Goal: Task Accomplishment & Management: Manage account settings

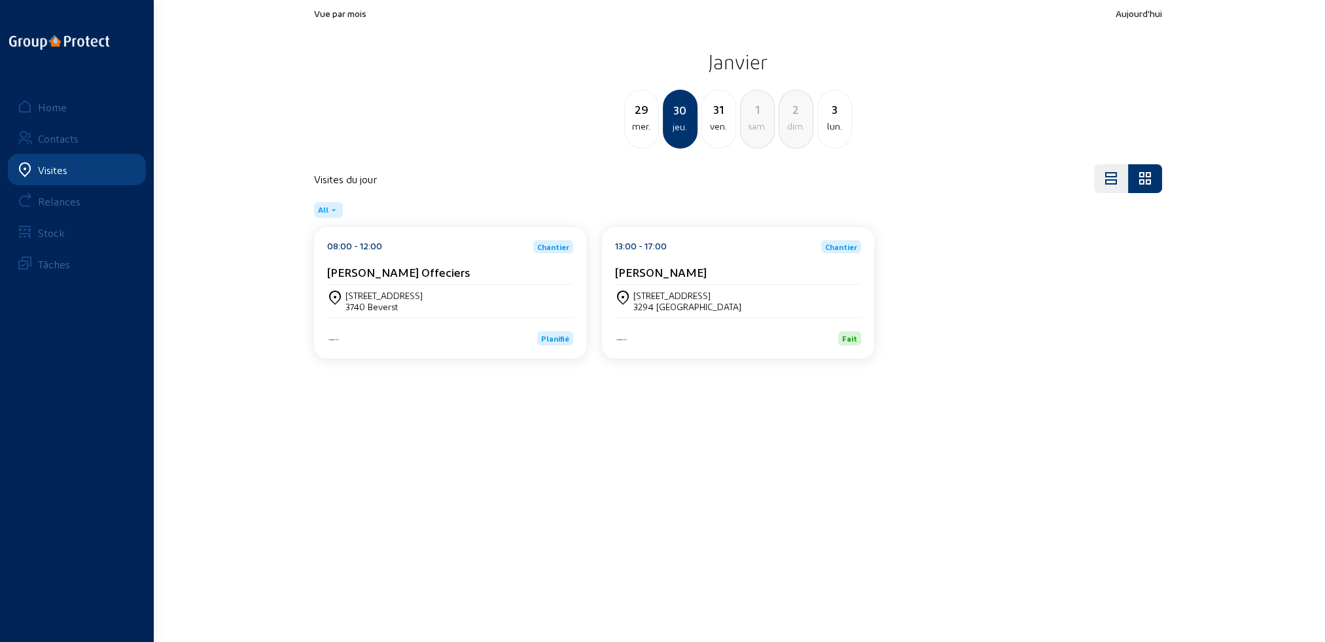
click at [44, 169] on div "Visites" at bounding box center [52, 170] width 29 height 12
click at [46, 108] on div "Home" at bounding box center [52, 107] width 29 height 12
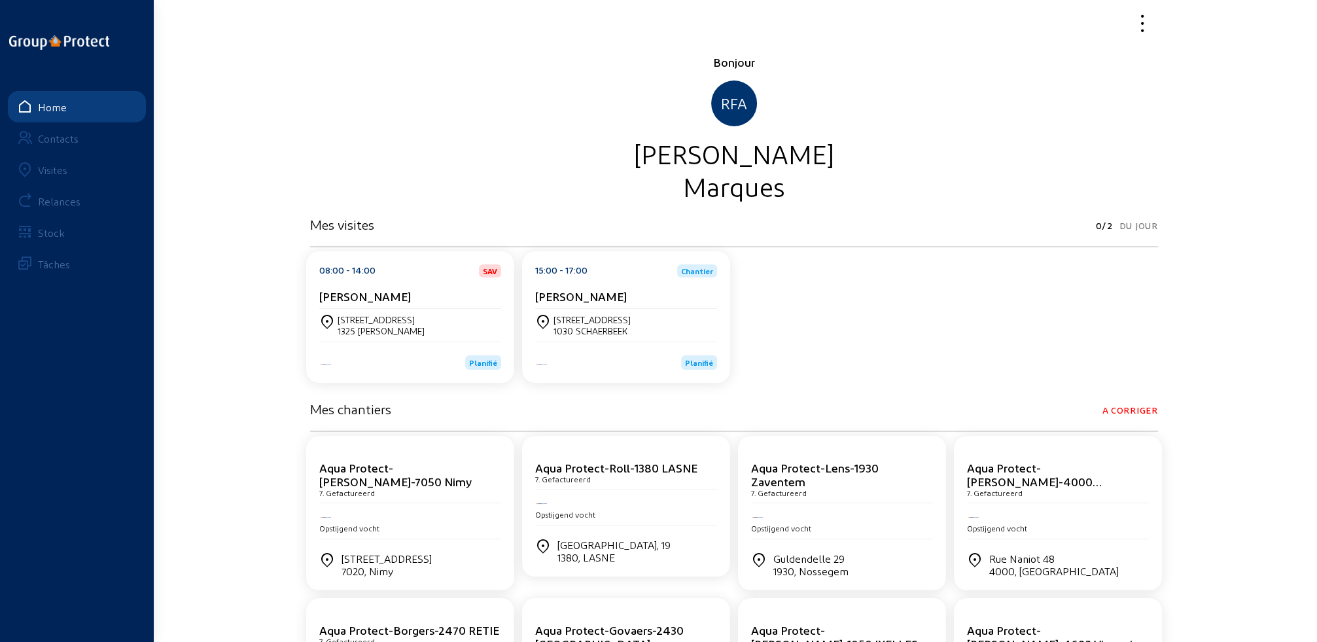
click at [47, 173] on div "Visites" at bounding box center [52, 170] width 29 height 12
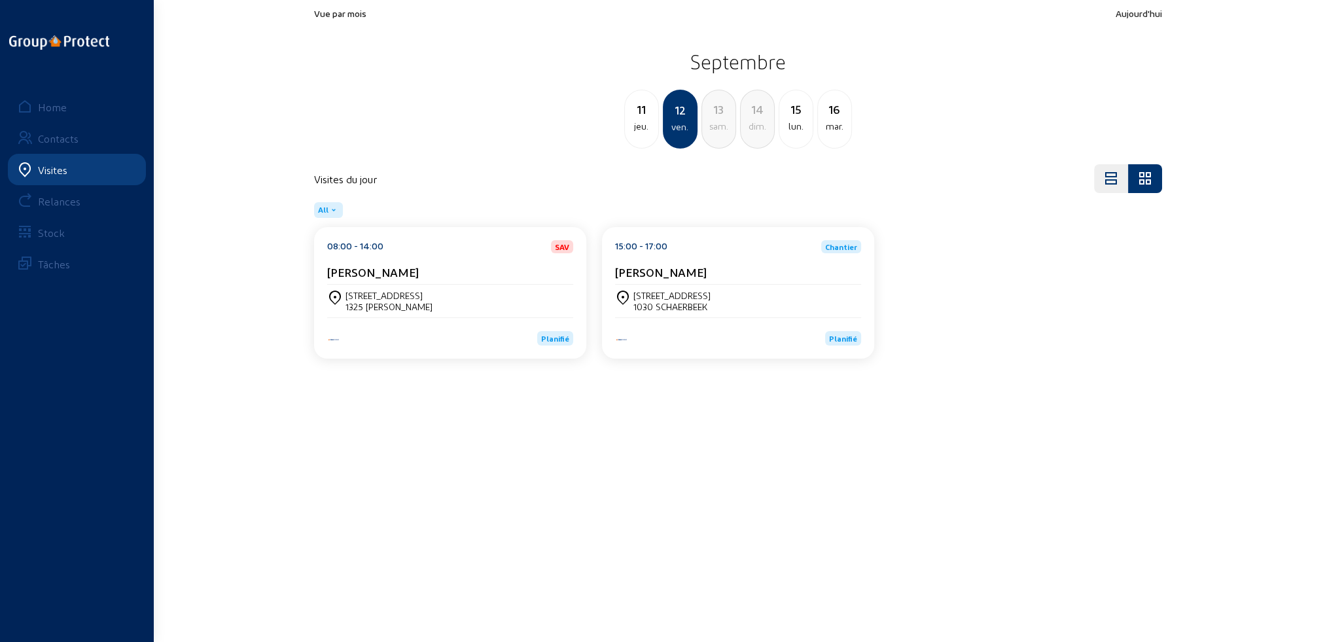
click at [649, 130] on div "jeu." at bounding box center [641, 126] width 33 height 16
click at [440, 286] on div "[STREET_ADDRESS]" at bounding box center [450, 301] width 246 height 33
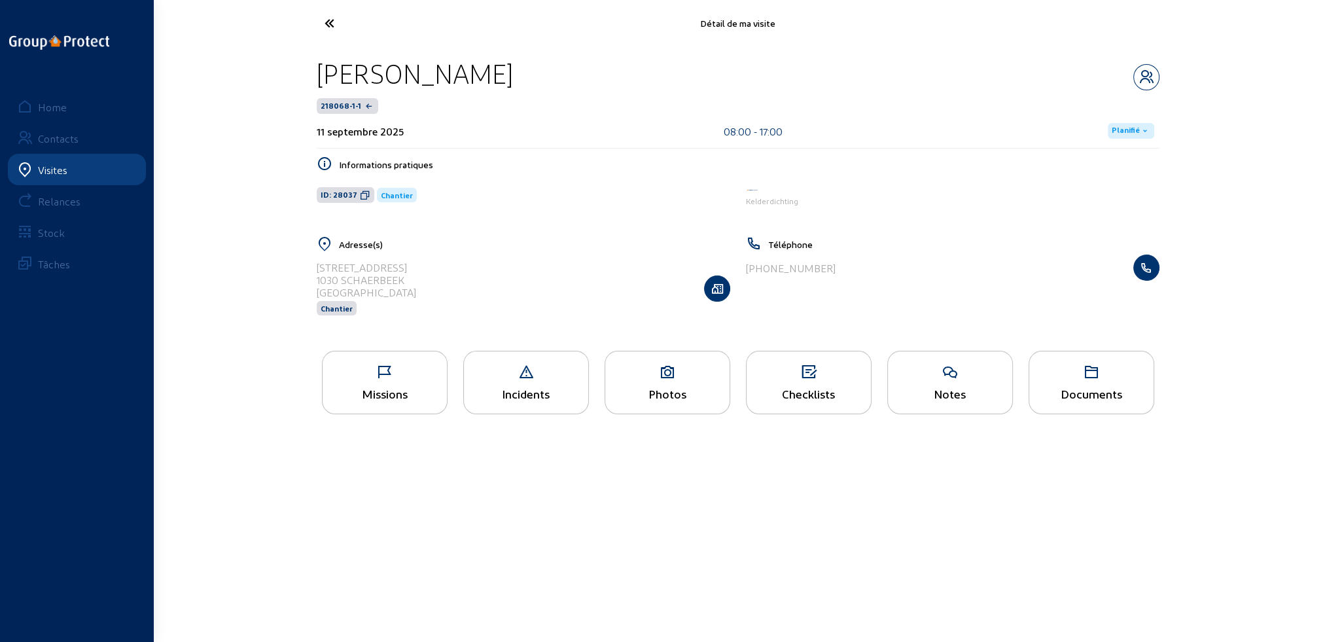
click at [428, 379] on icon at bounding box center [385, 372] width 124 height 16
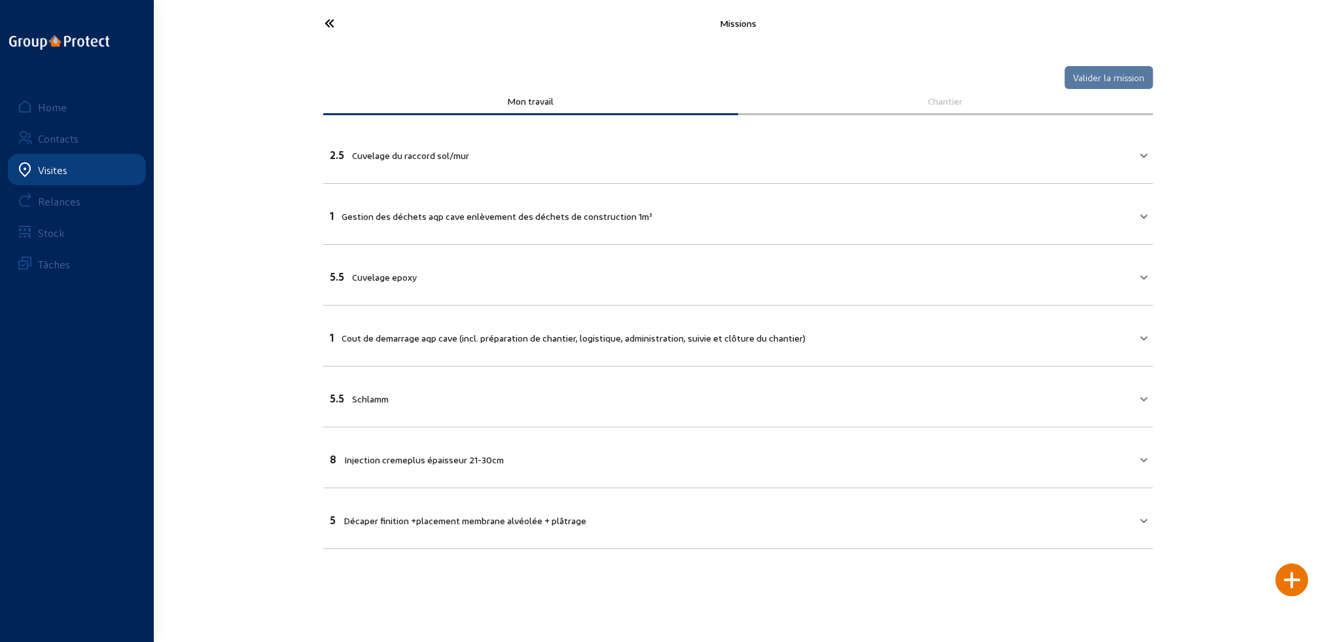
click at [448, 158] on span "Cuvelage du raccord sol/mur" at bounding box center [410, 155] width 117 height 11
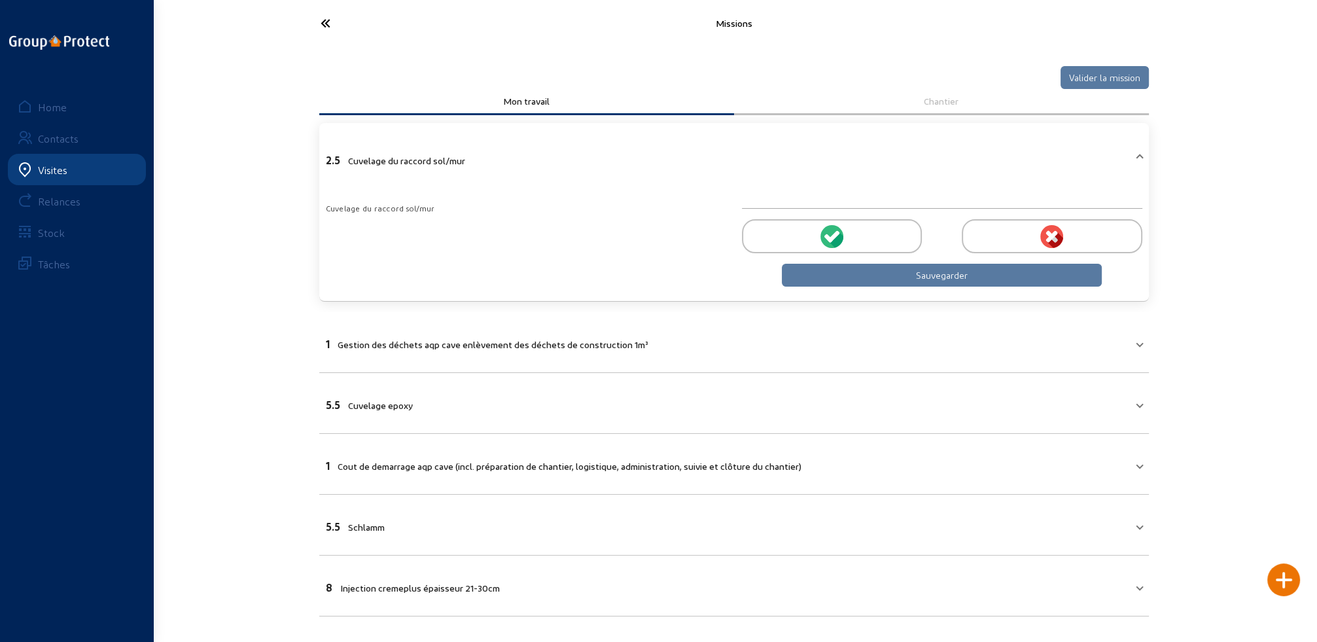
click at [803, 236] on div at bounding box center [832, 236] width 180 height 34
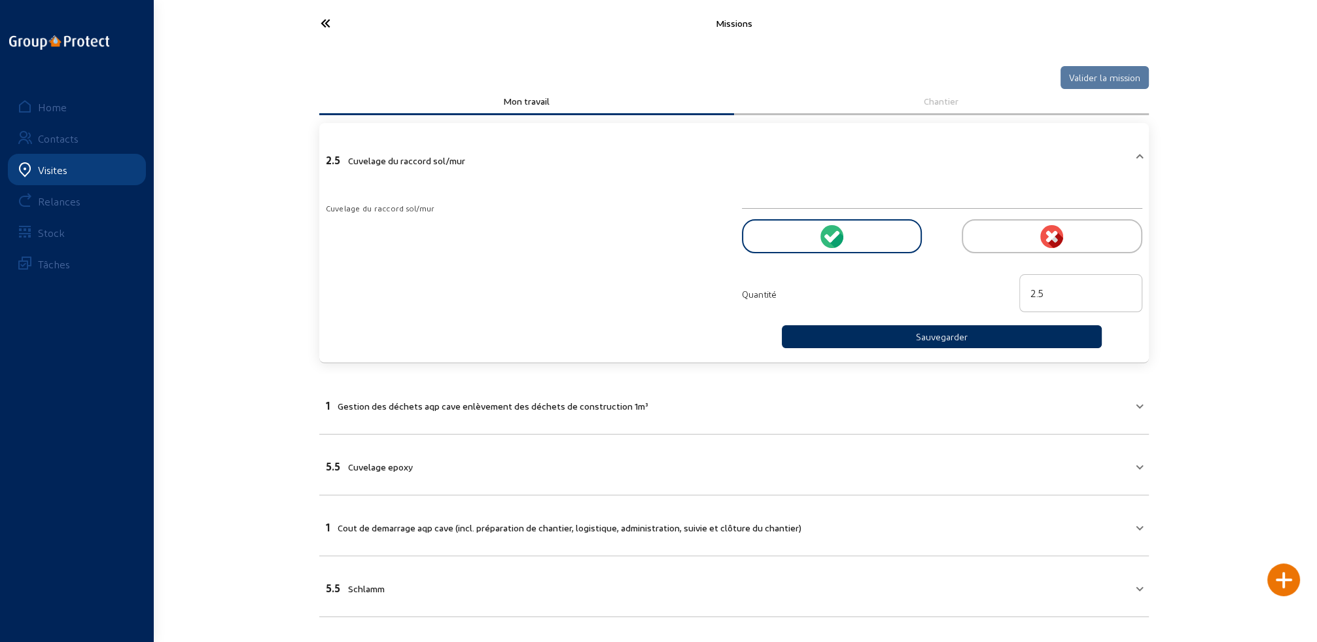
click at [896, 340] on button "Sauvegarder" at bounding box center [942, 336] width 321 height 23
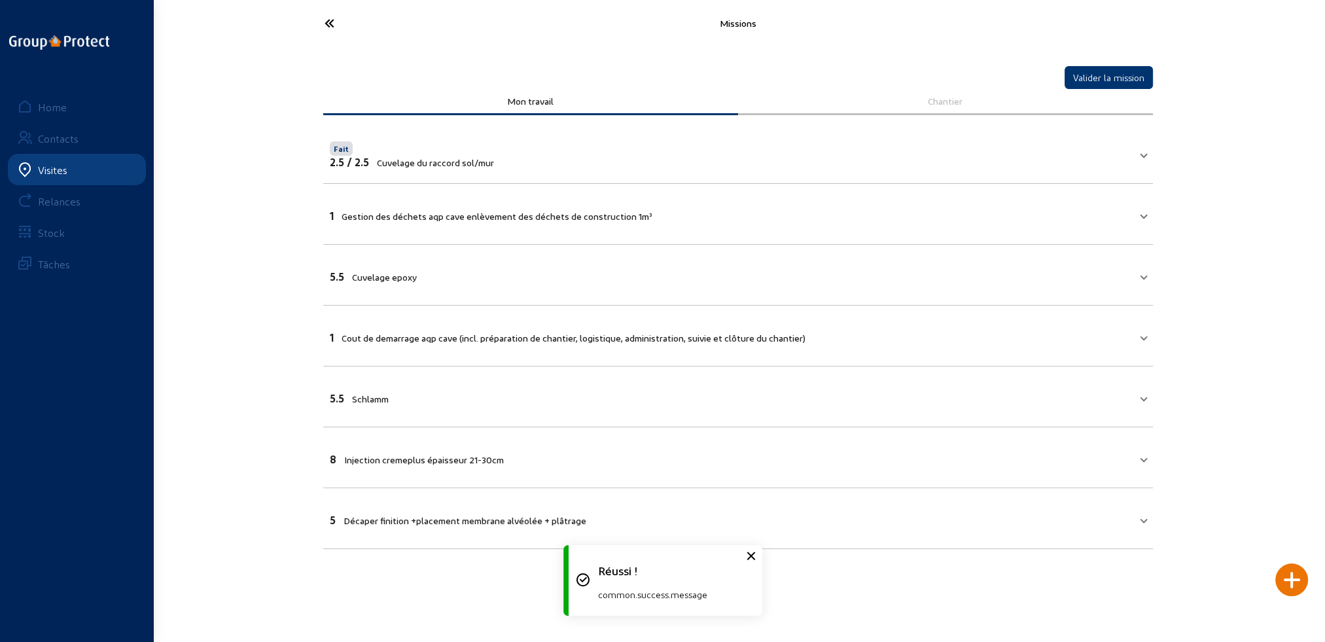
click at [432, 213] on span "Gestion des déchets aqp cave enlèvement des déchets de construction 1m³" at bounding box center [496, 216] width 311 height 11
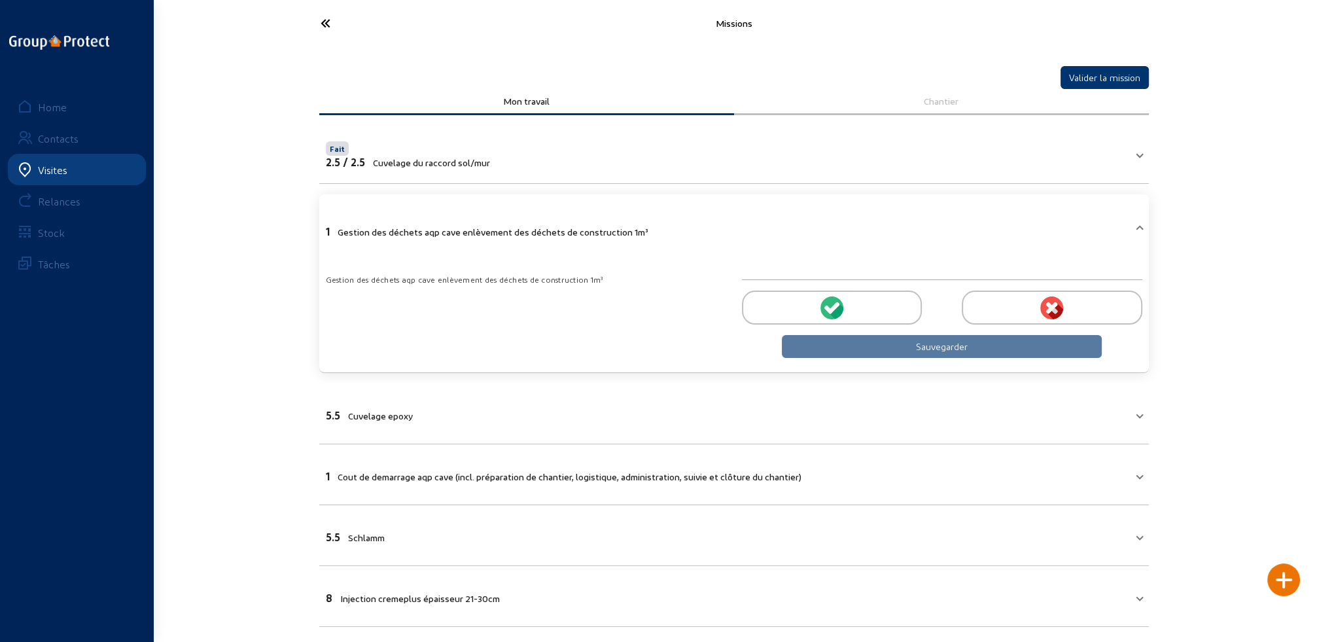
click at [850, 301] on div at bounding box center [832, 307] width 180 height 34
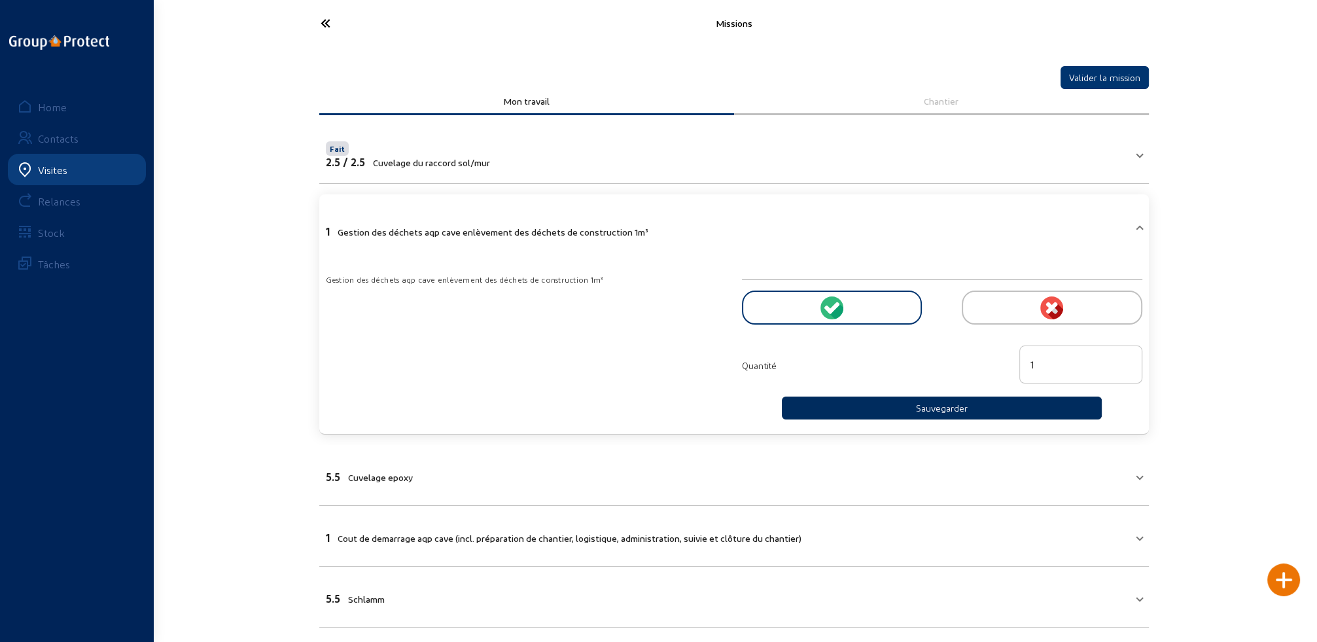
click at [917, 408] on button "Sauvegarder" at bounding box center [942, 407] width 321 height 23
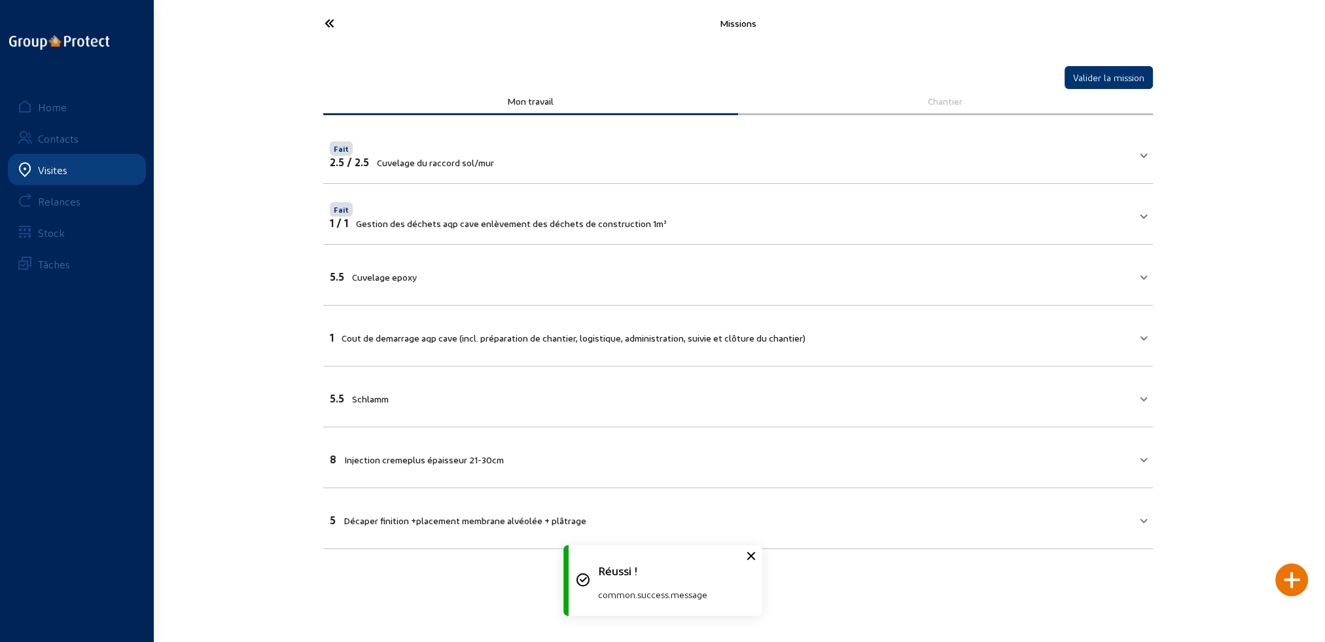
click at [448, 285] on mat-expansion-panel-header "5.5 Cuvelage epoxy" at bounding box center [738, 275] width 830 height 44
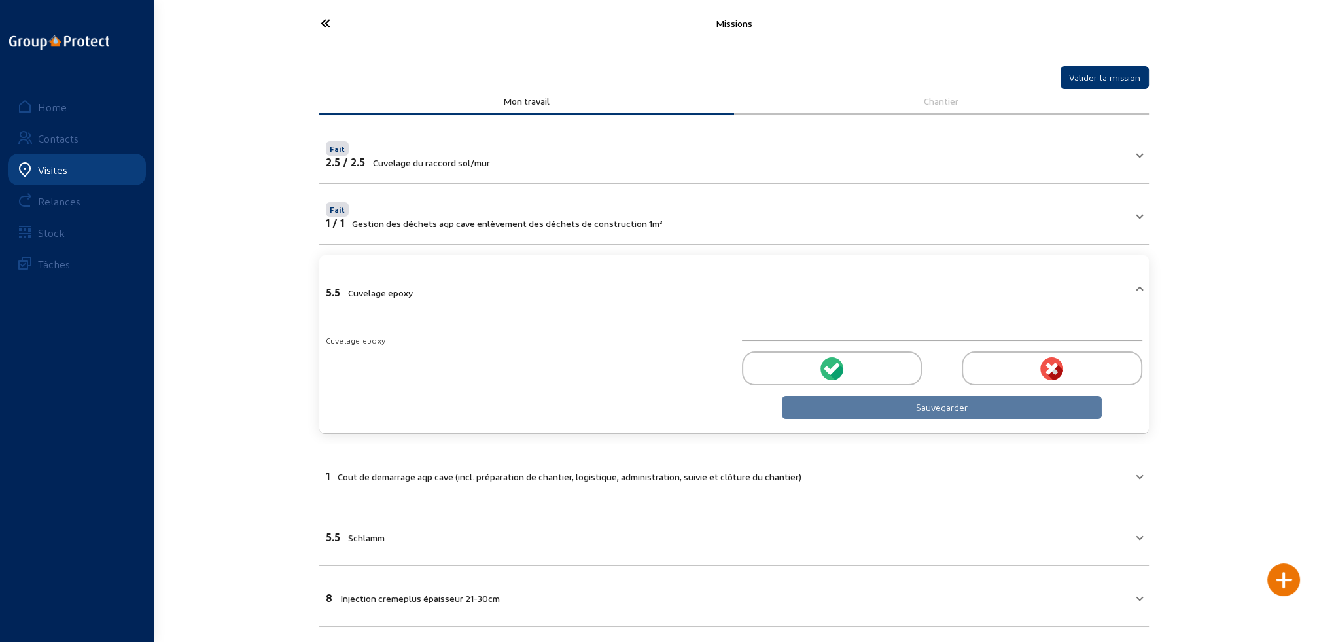
click at [840, 368] on icon at bounding box center [836, 372] width 14 height 16
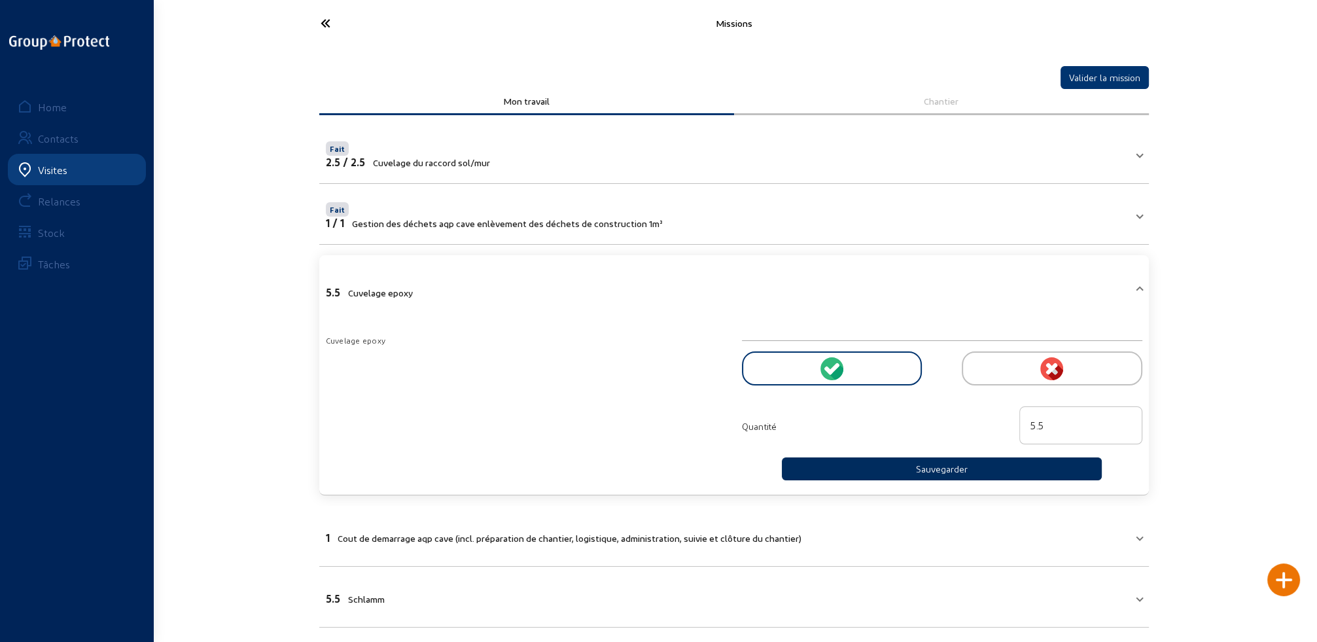
click at [914, 471] on button "Sauvegarder" at bounding box center [942, 468] width 321 height 23
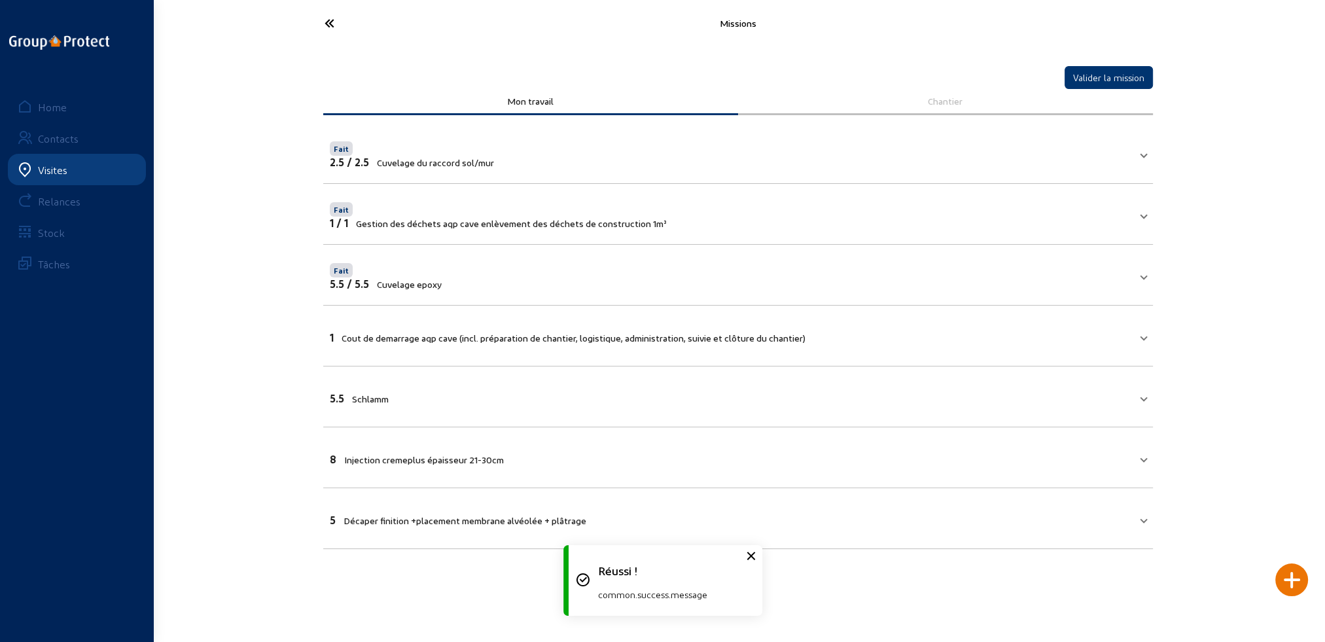
click at [516, 332] on span "Cout de demarrage aqp cave (incl. préparation de chantier, logistique, administ…" at bounding box center [573, 337] width 464 height 11
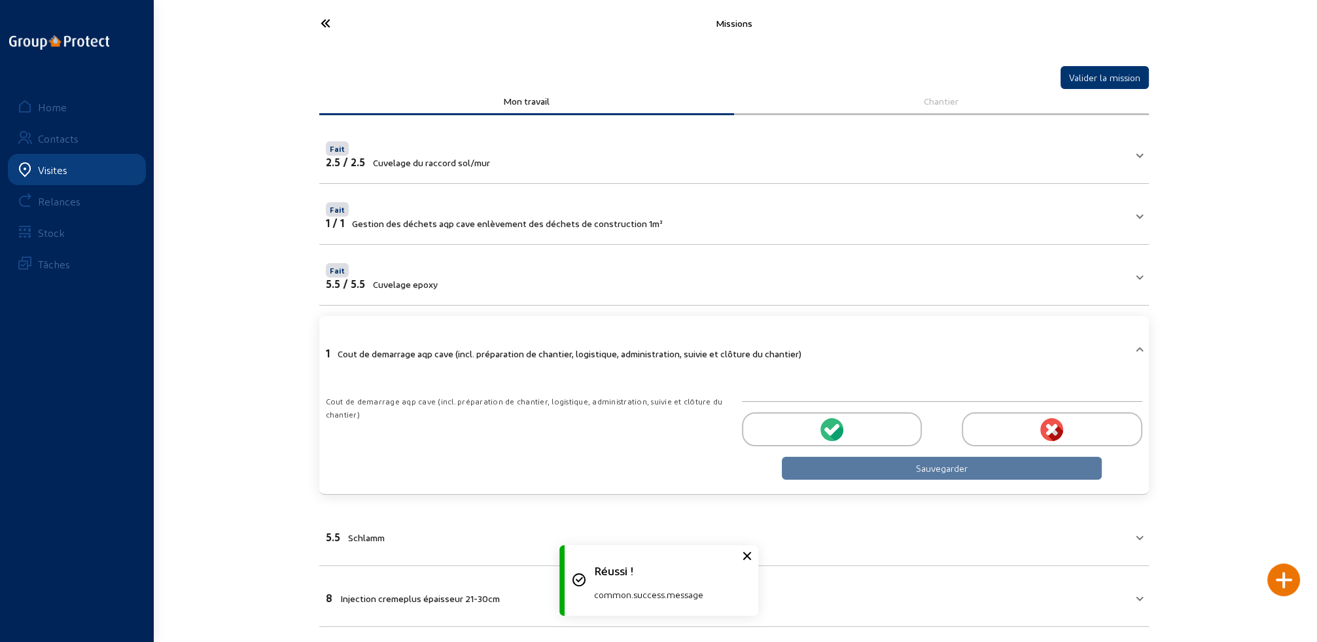
click at [816, 432] on div at bounding box center [832, 429] width 180 height 34
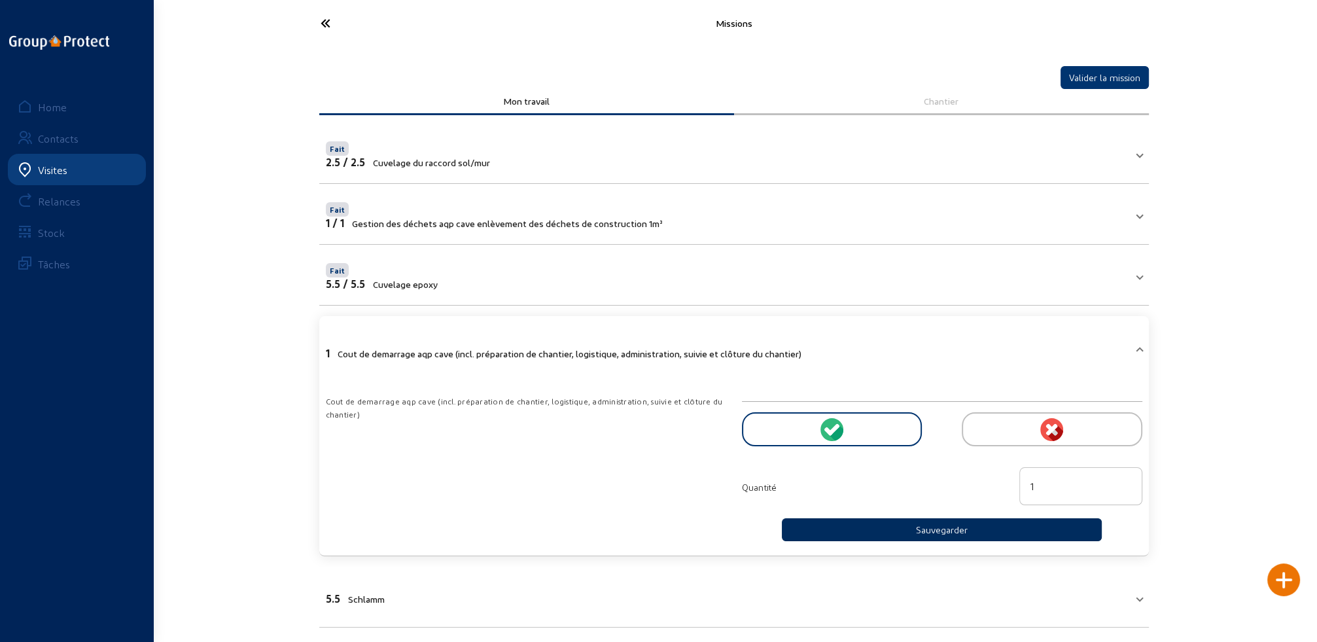
click at [879, 529] on button "Sauvegarder" at bounding box center [942, 529] width 321 height 23
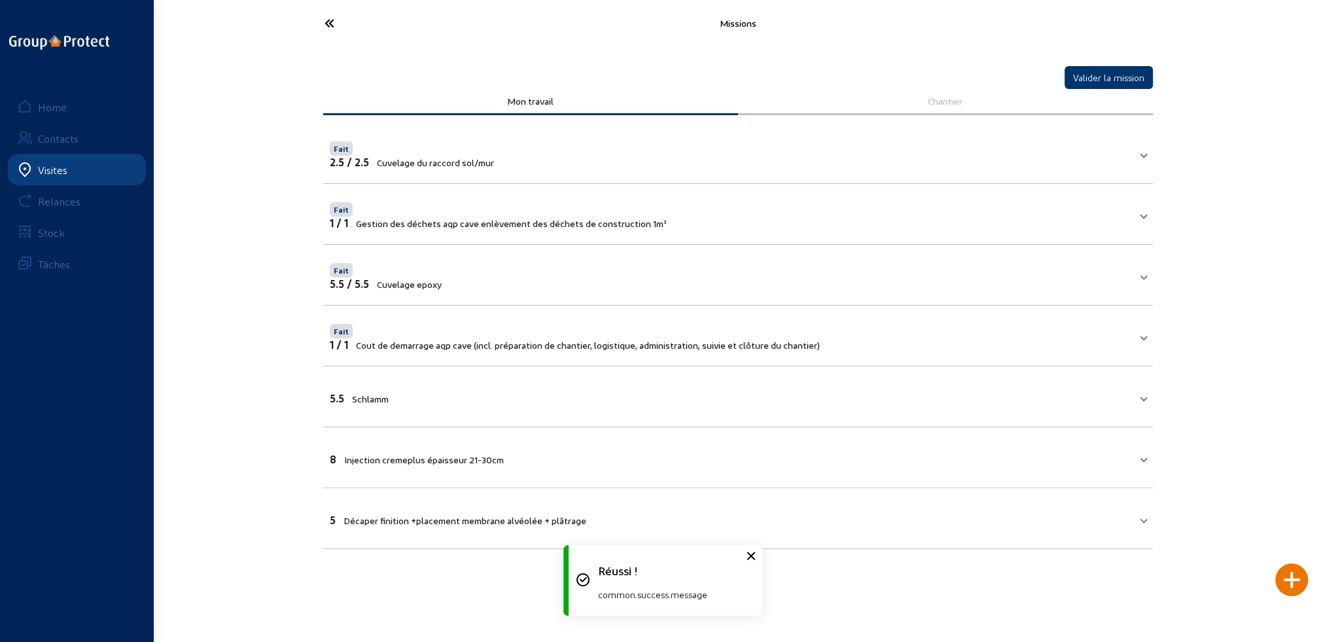
click at [397, 394] on mat-panel-title "5.5 Schlamm" at bounding box center [730, 396] width 801 height 15
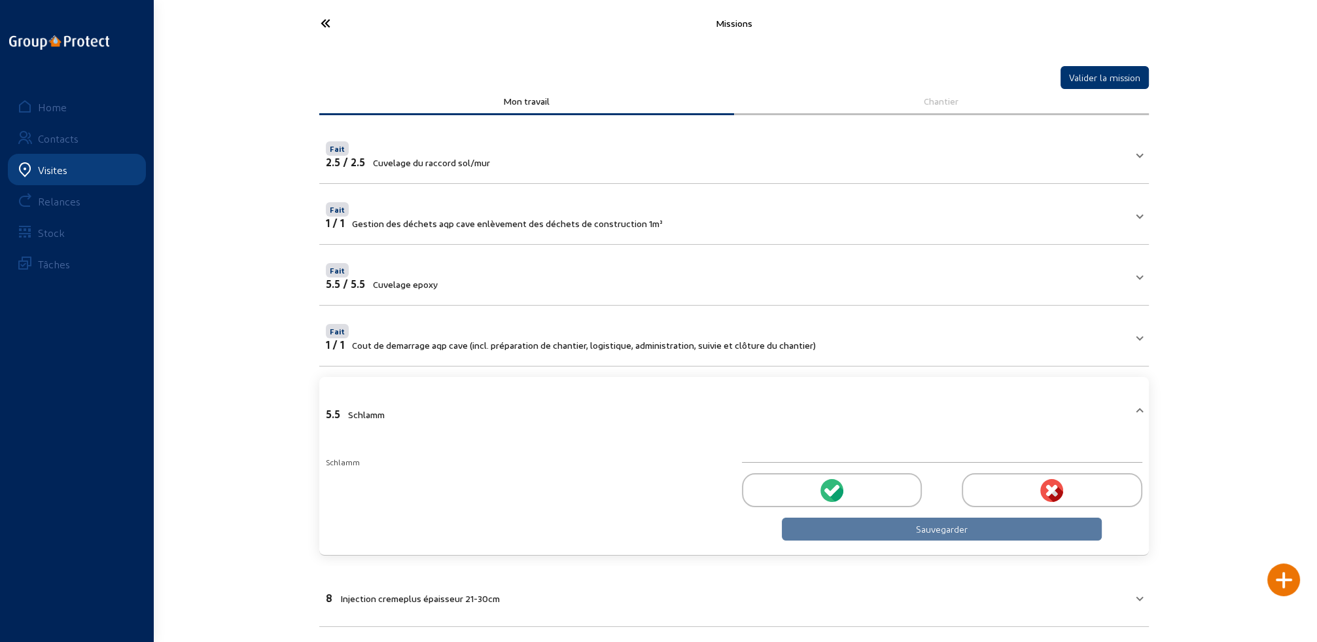
click at [824, 482] on circle at bounding box center [831, 490] width 23 height 23
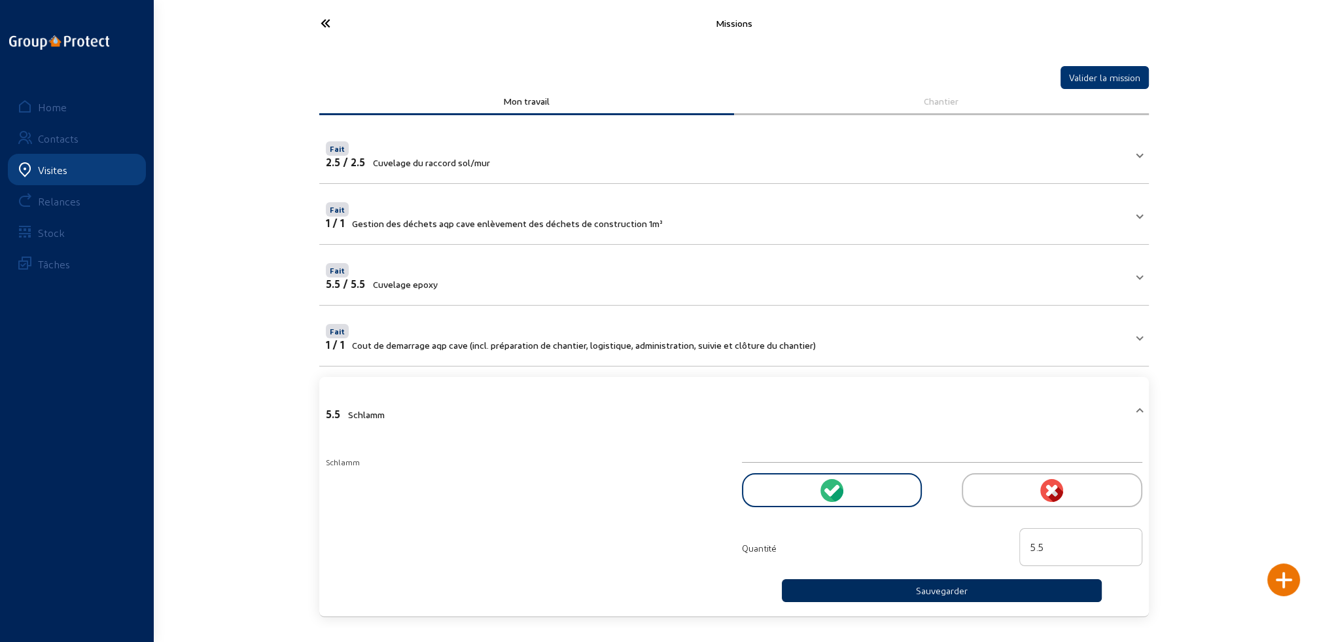
click at [870, 585] on button "Sauvegarder" at bounding box center [942, 590] width 321 height 23
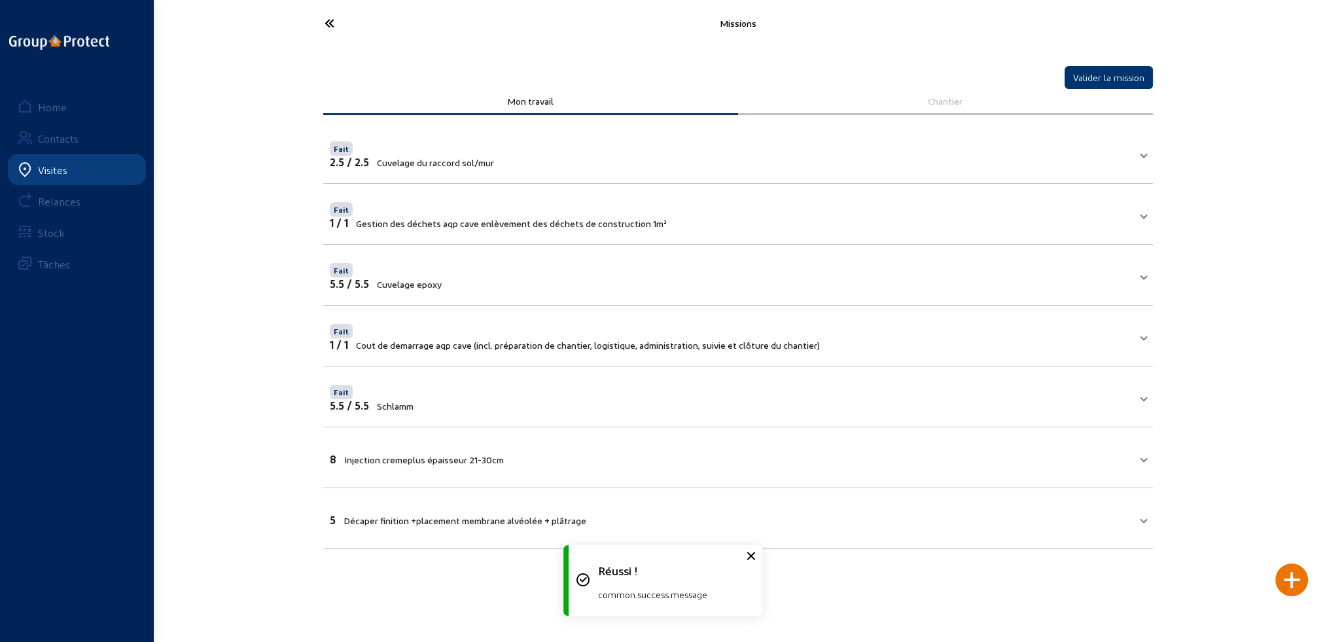
click at [495, 453] on div "8 Injection cremeplus épaisseur 21-30cm" at bounding box center [417, 459] width 174 height 12
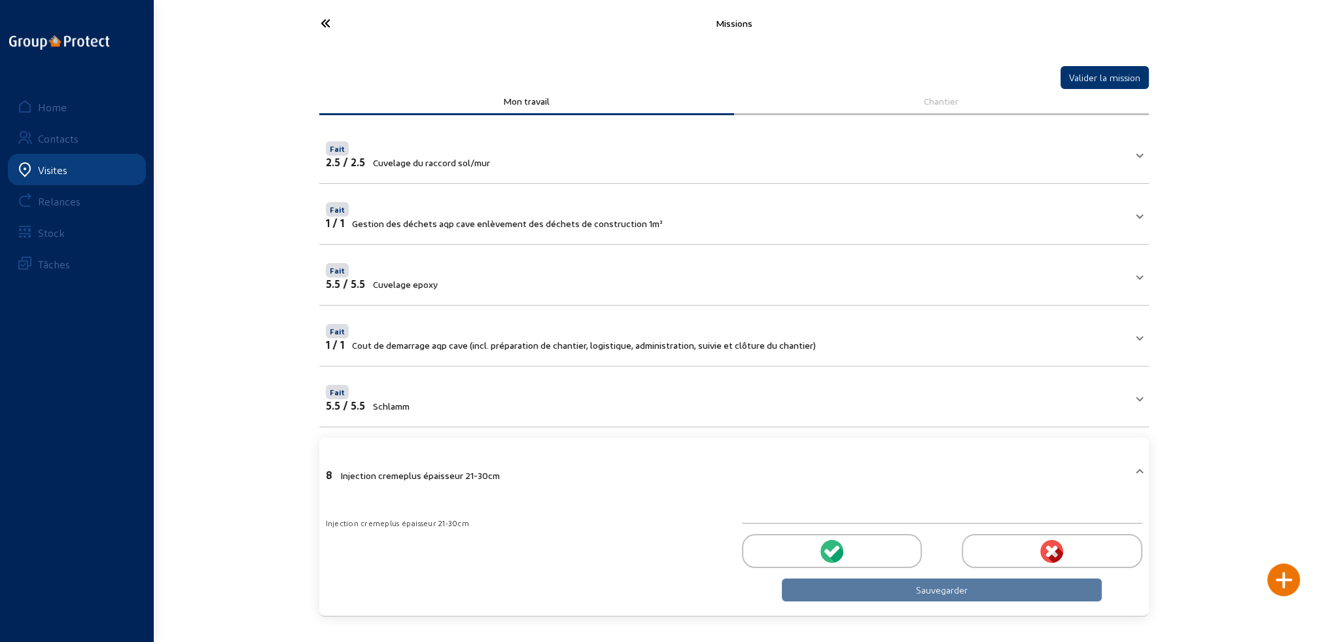
click at [833, 550] on icon at bounding box center [834, 551] width 12 height 12
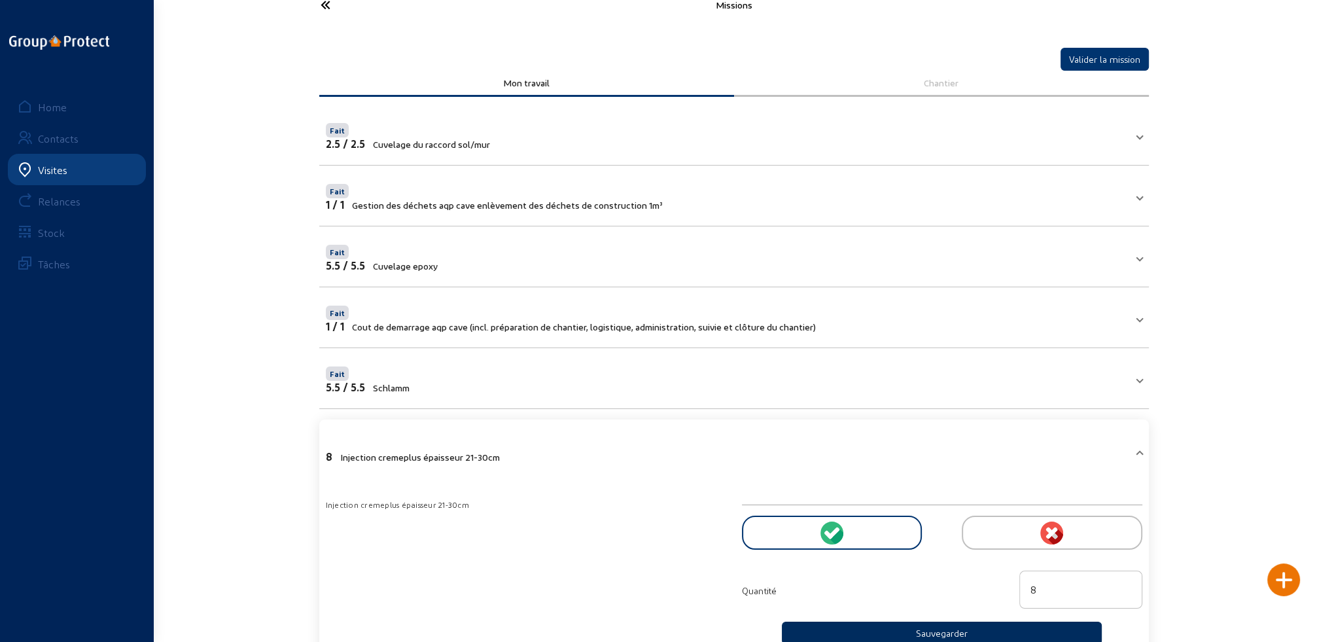
scroll to position [131, 0]
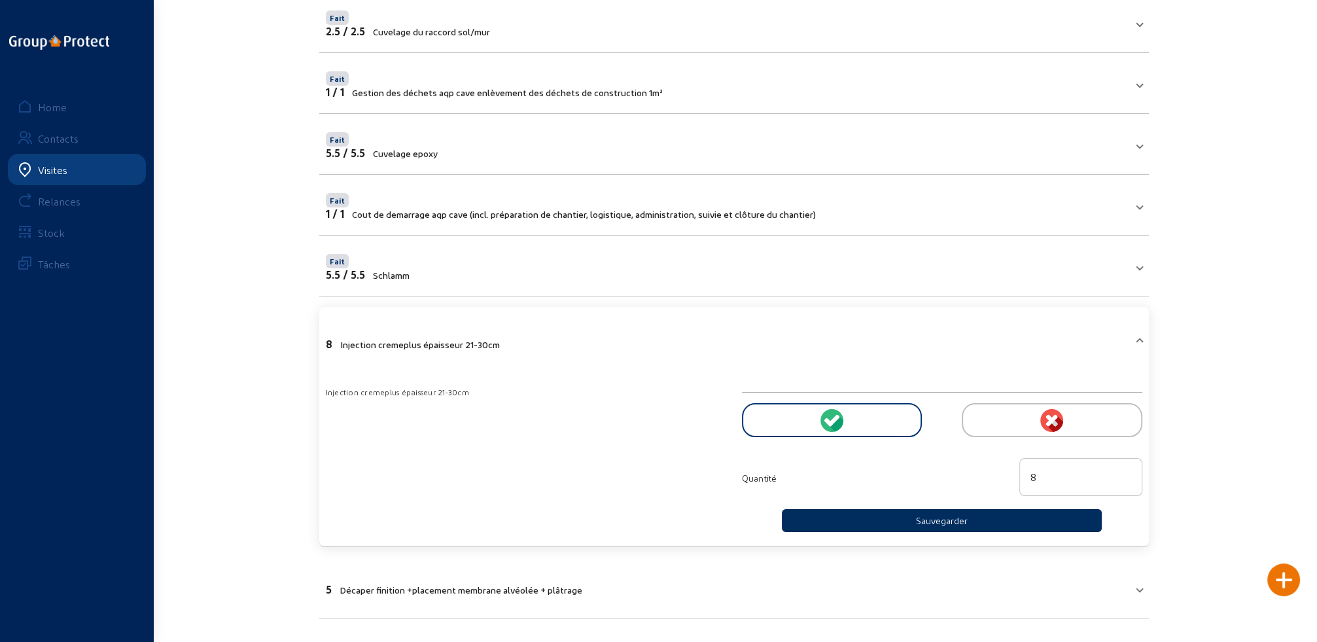
click at [848, 519] on button "Sauvegarder" at bounding box center [942, 520] width 321 height 23
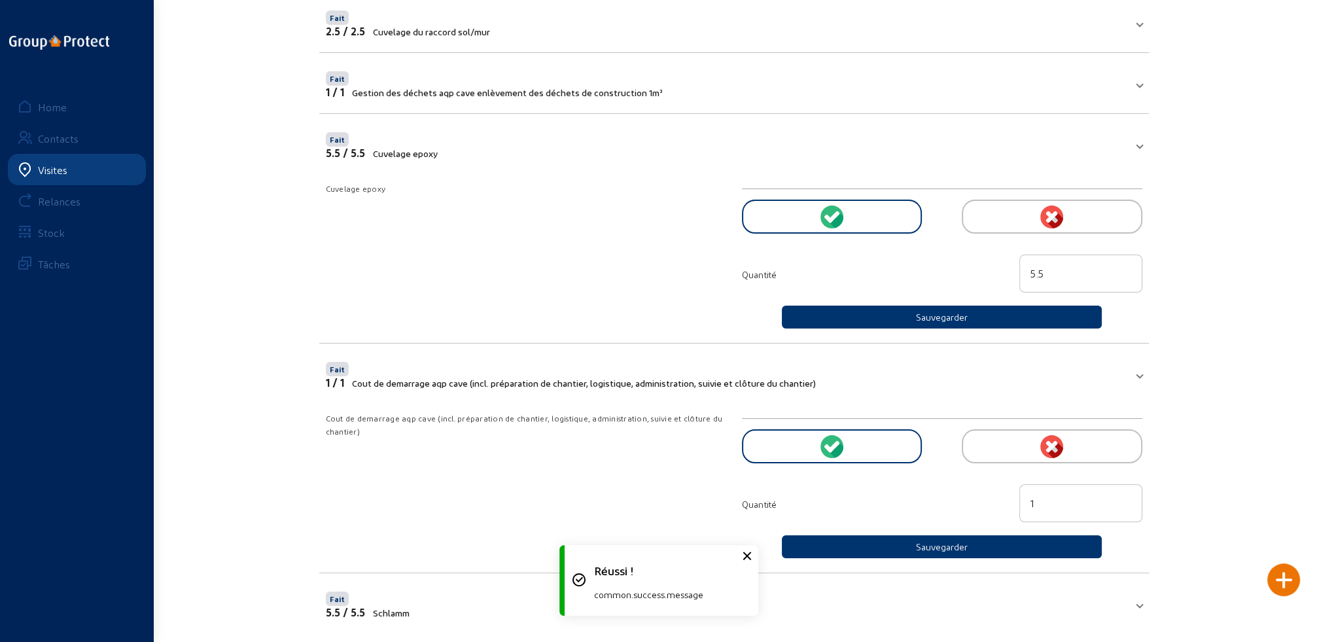
scroll to position [0, 0]
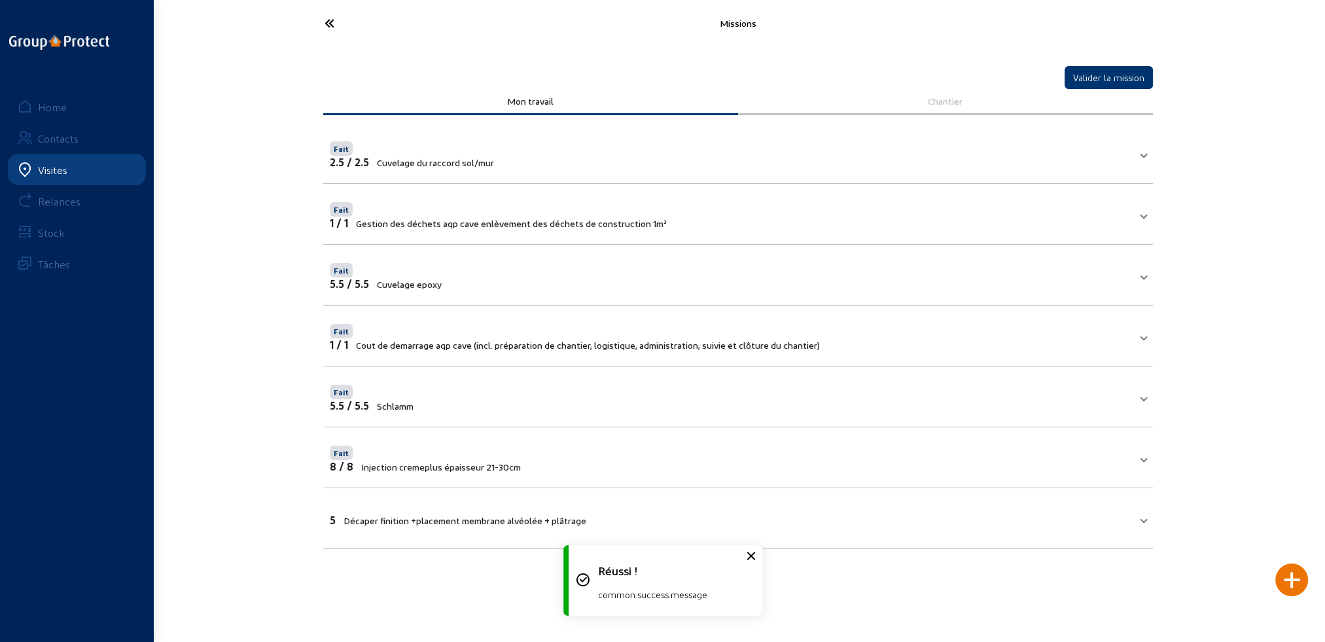
click at [521, 506] on mat-expansion-panel-header "5 Décaper finition +placement membrane alvéolée + plâtrage" at bounding box center [738, 518] width 830 height 44
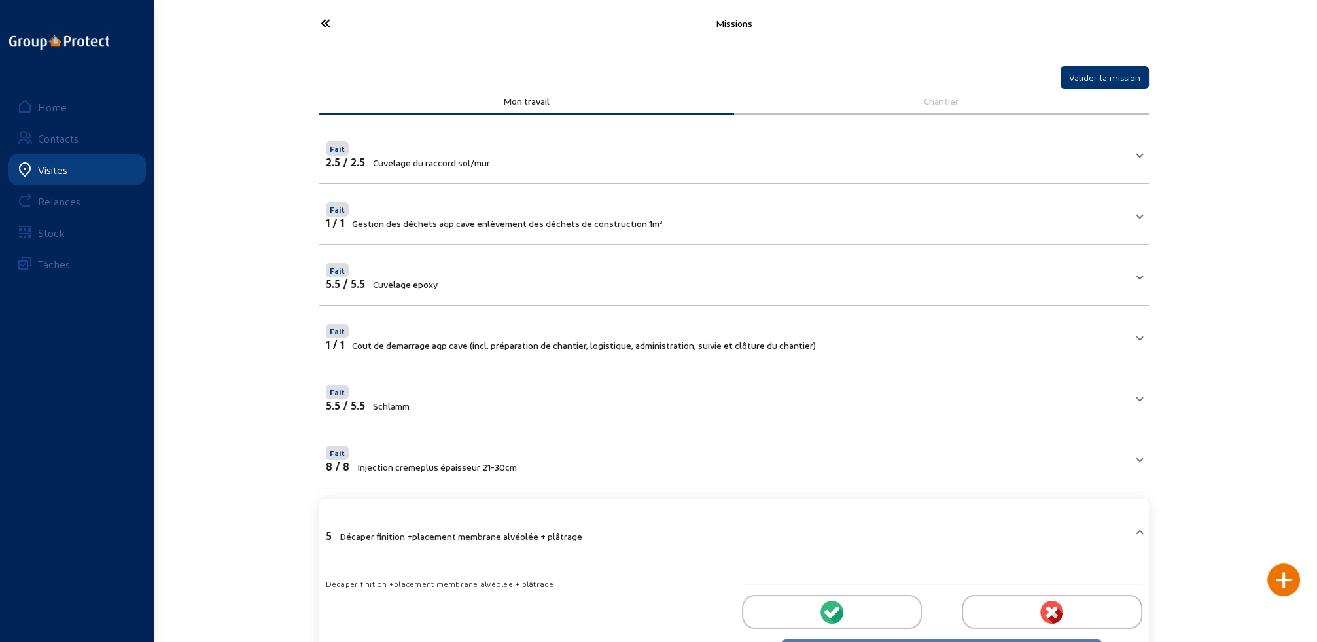
click at [823, 612] on circle at bounding box center [831, 612] width 23 height 23
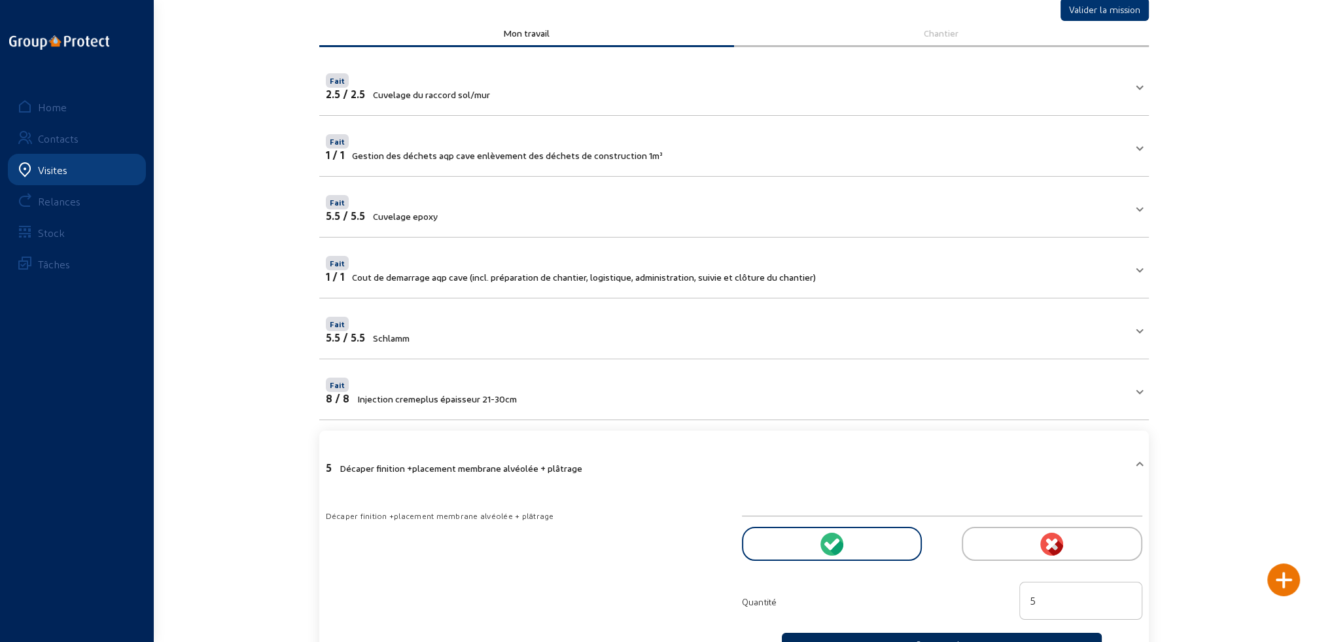
scroll to position [120, 0]
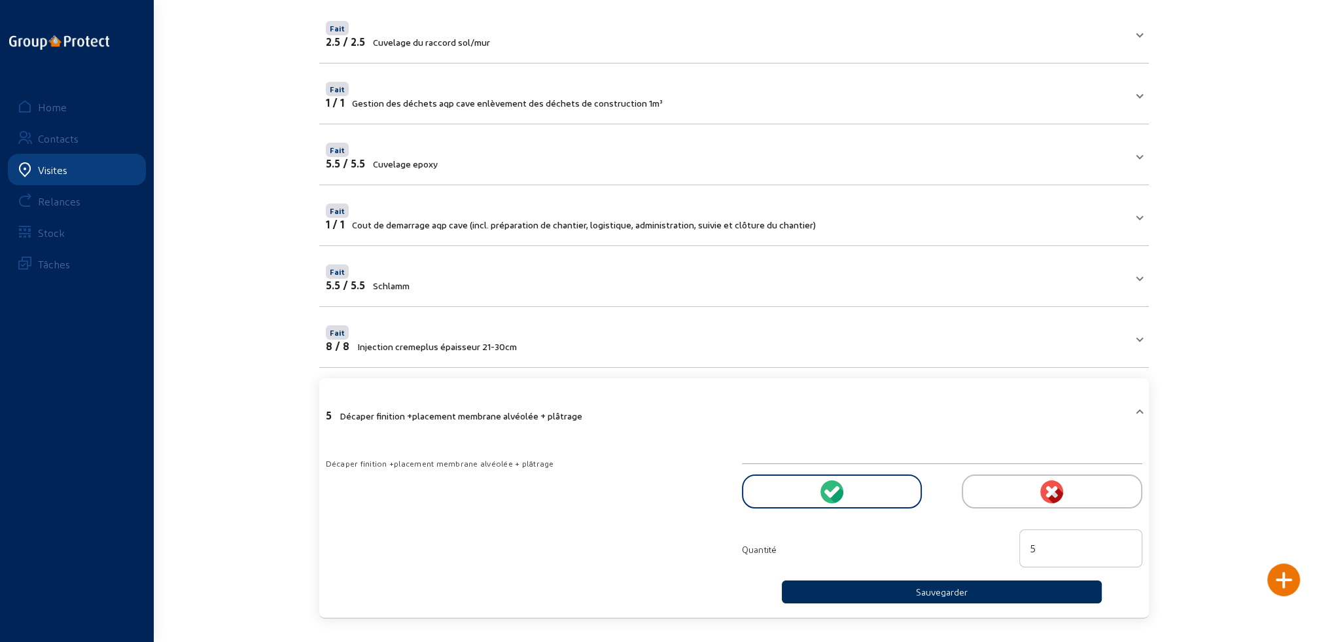
click at [909, 596] on button "Sauvegarder" at bounding box center [942, 591] width 321 height 23
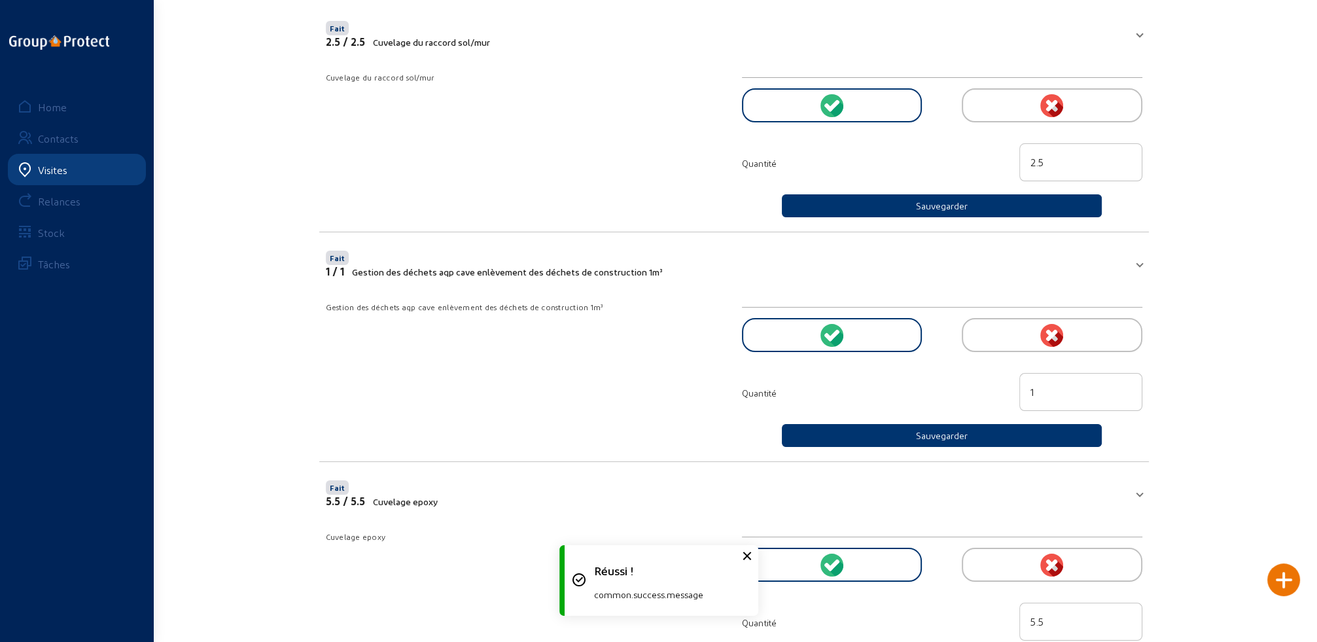
scroll to position [0, 0]
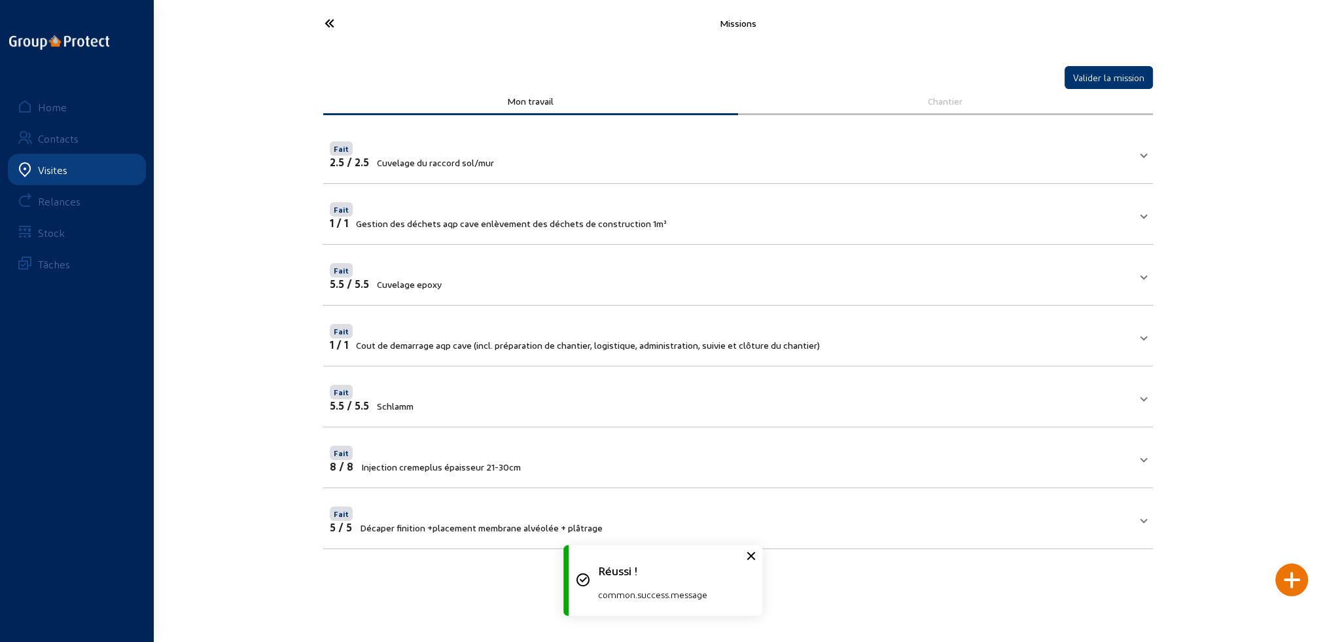
click at [1293, 572] on div at bounding box center [1291, 579] width 33 height 33
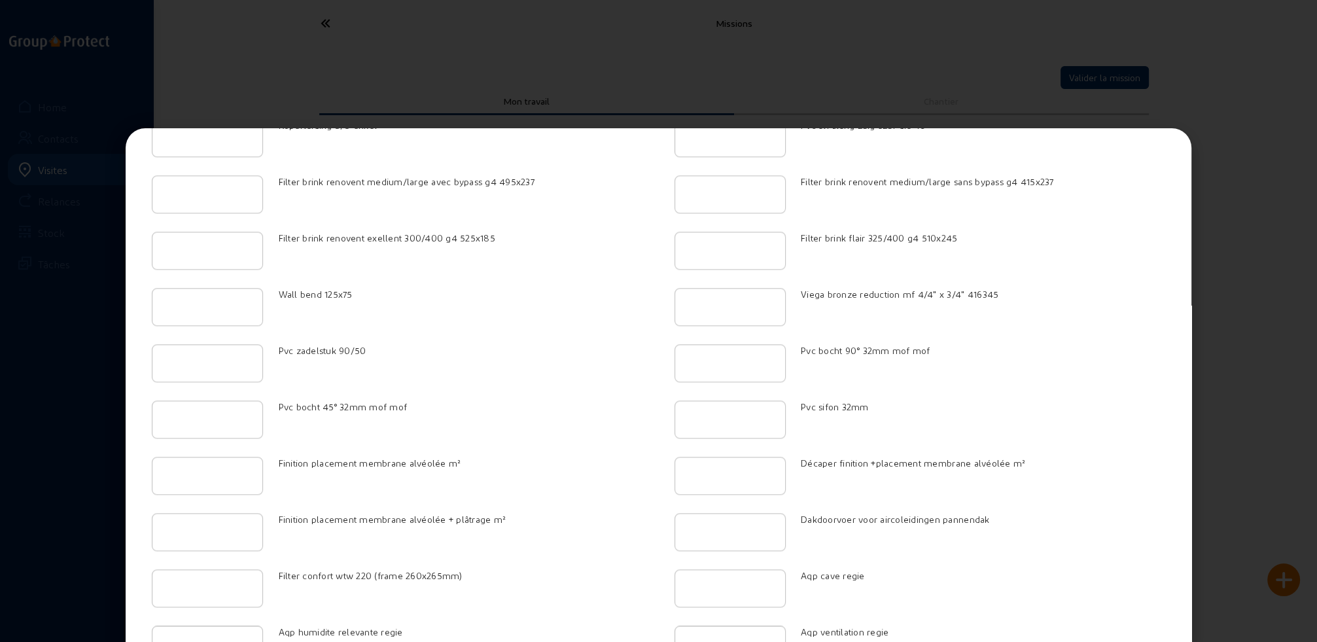
scroll to position [2222, 0]
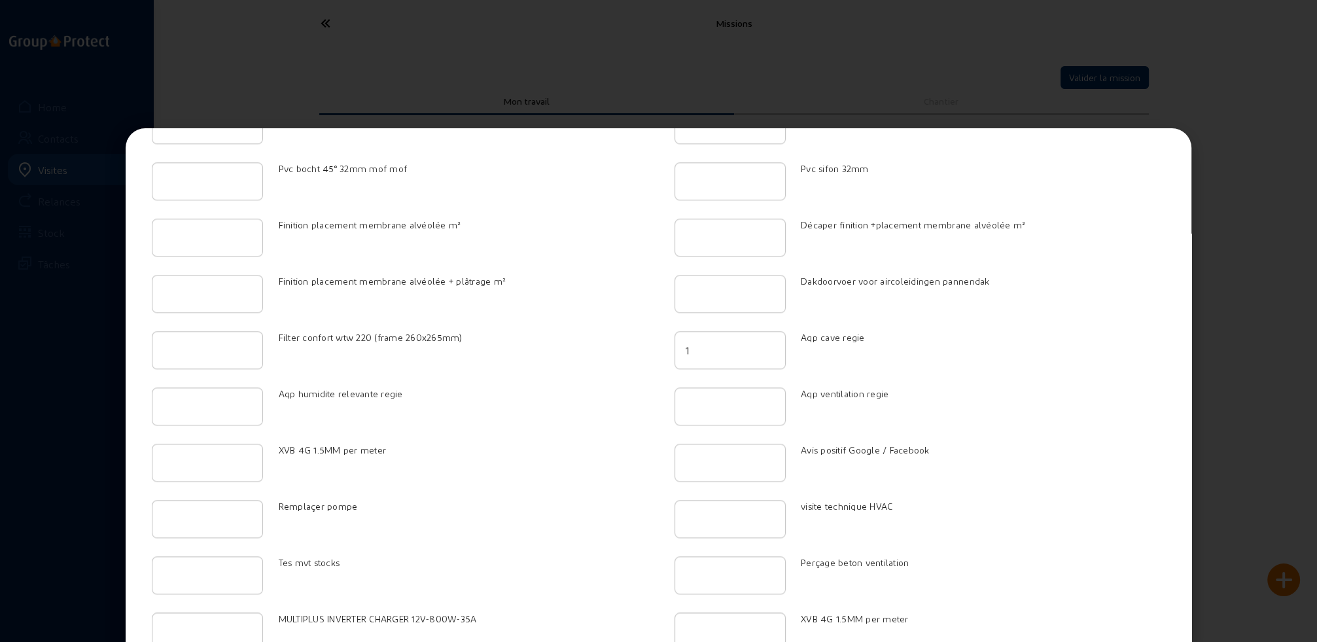
click at [763, 342] on input "1" at bounding box center [730, 350] width 89 height 16
click at [763, 342] on input "2" at bounding box center [730, 350] width 89 height 16
click at [763, 342] on input "3" at bounding box center [730, 350] width 89 height 16
type input "4"
click at [763, 342] on input "4" at bounding box center [730, 350] width 89 height 16
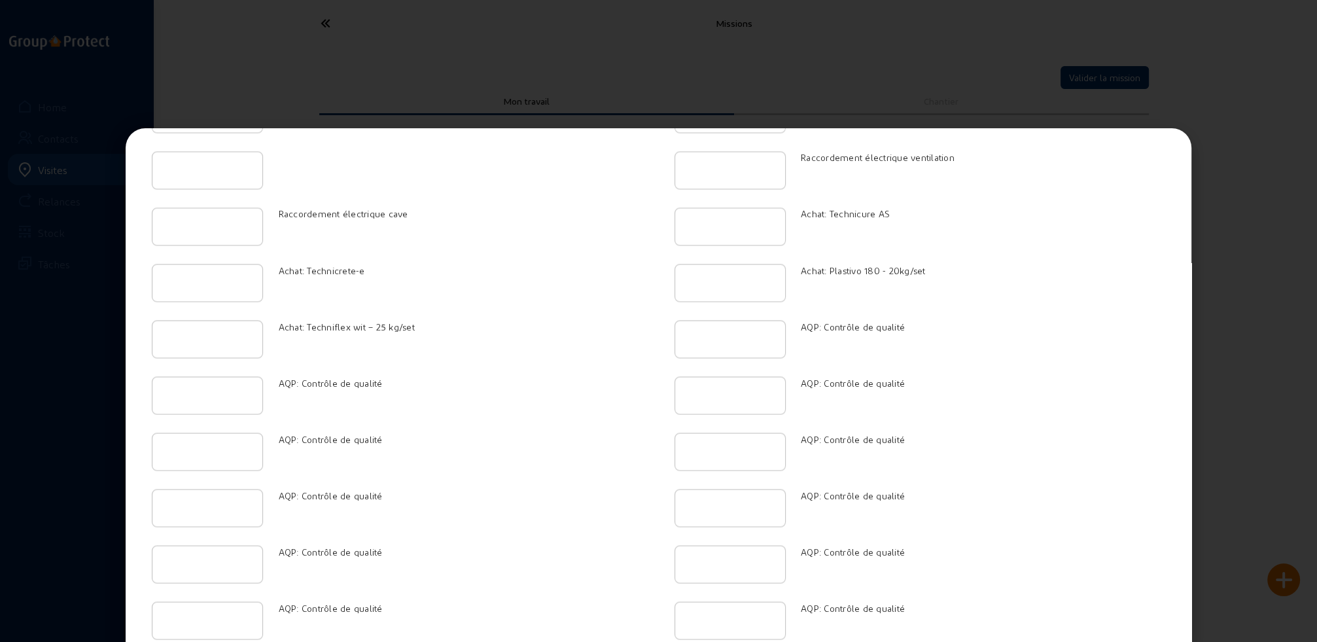
scroll to position [3216, 0]
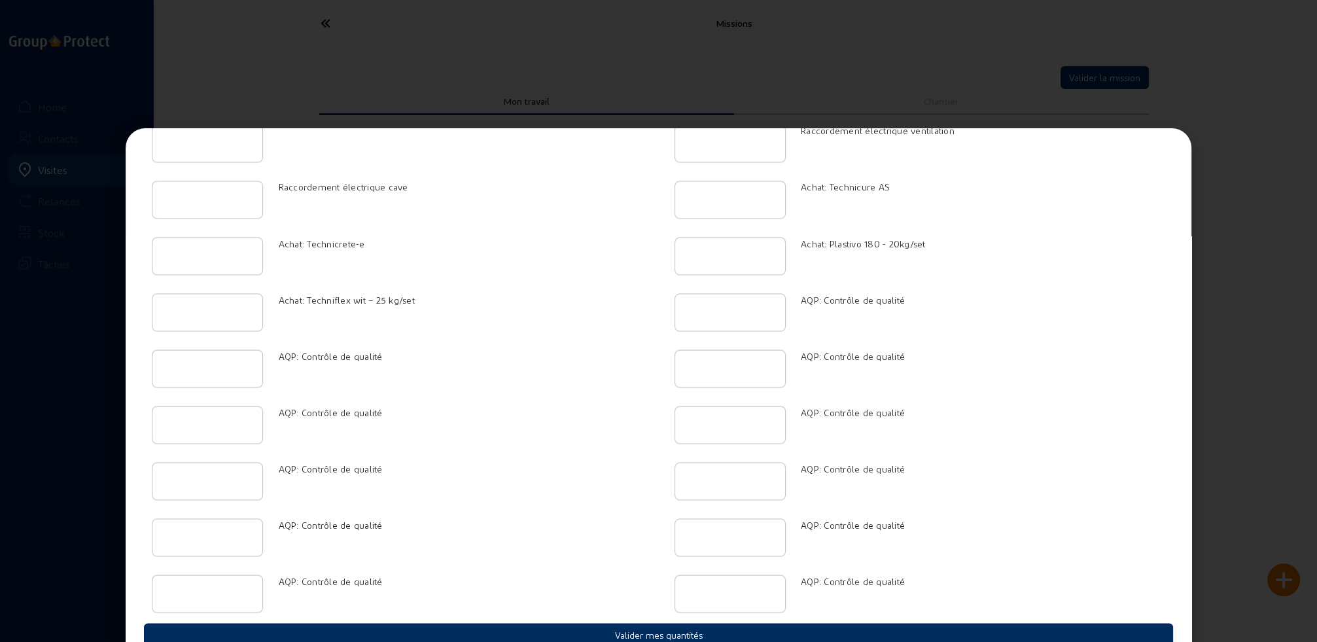
click at [646, 623] on button "Valider mes quantités" at bounding box center [658, 634] width 1029 height 23
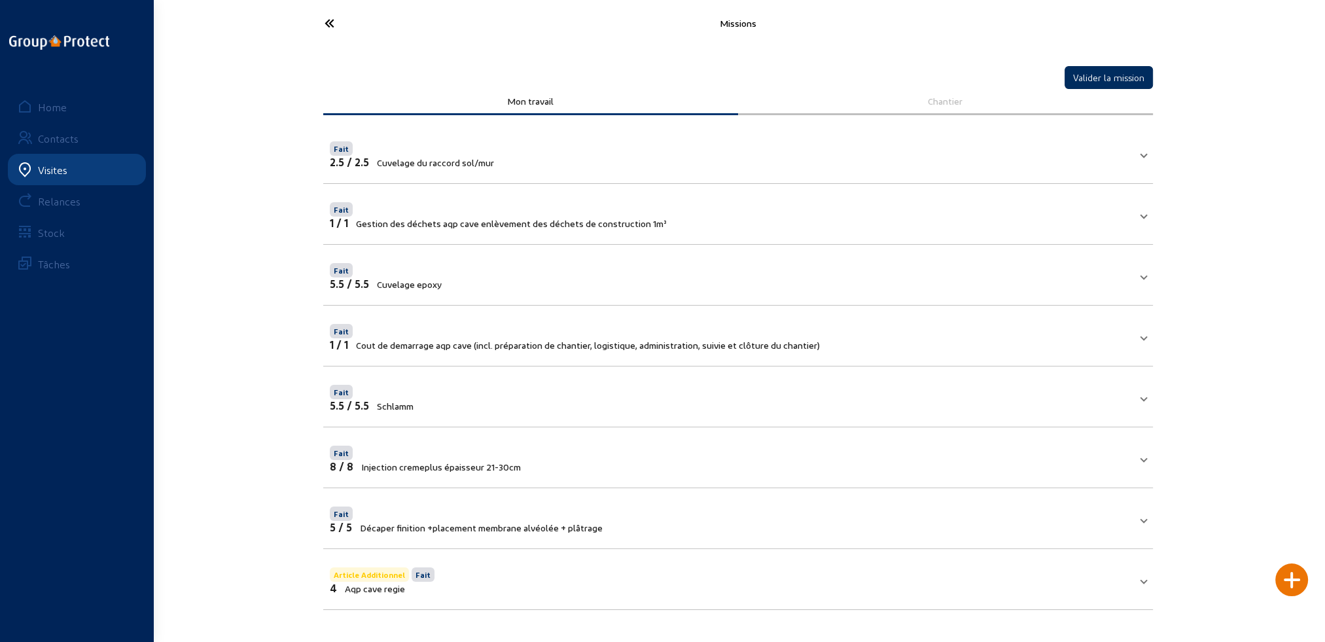
click at [1101, 80] on button "Valider la mission" at bounding box center [1108, 77] width 88 height 23
click at [327, 21] on icon at bounding box center [378, 23] width 120 height 23
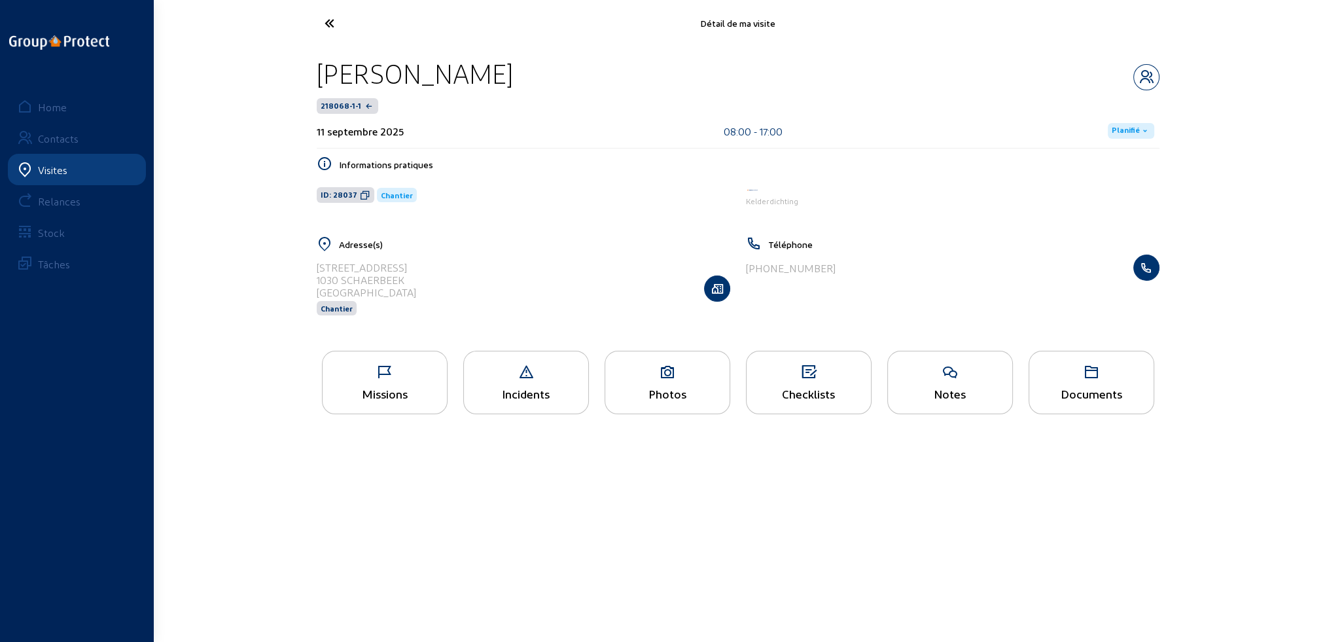
click at [1130, 128] on span "Planifié" at bounding box center [1125, 131] width 28 height 10
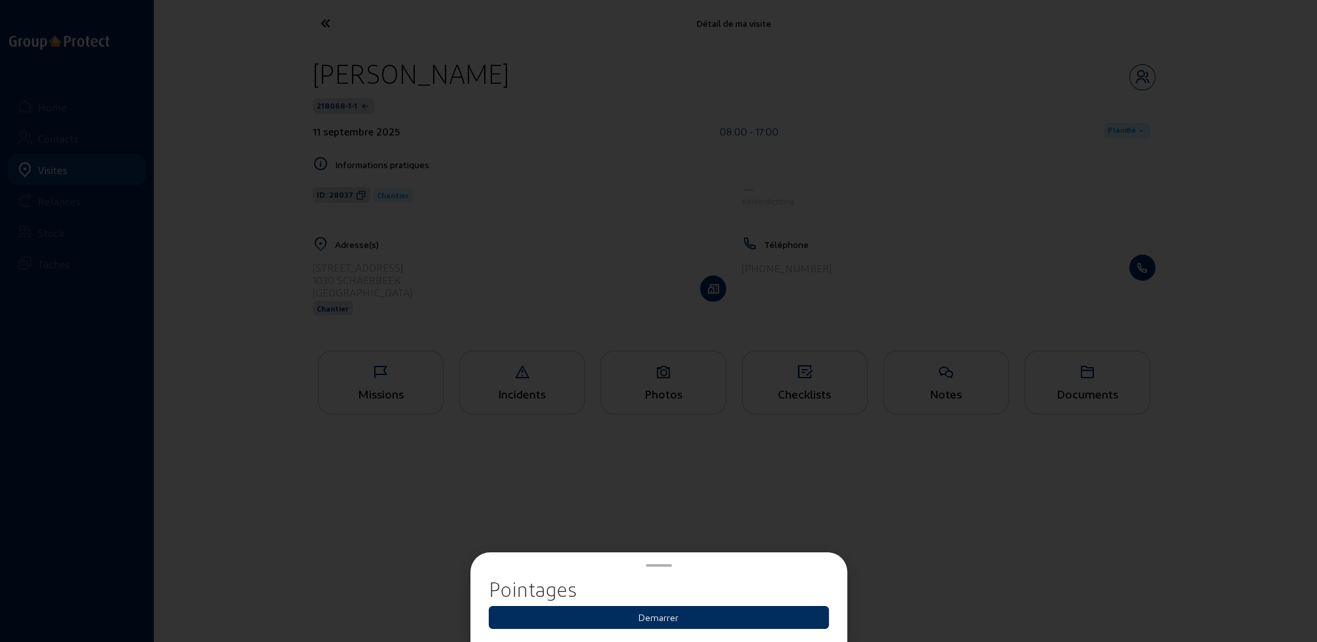
click at [642, 618] on button "Demarrer" at bounding box center [659, 617] width 340 height 23
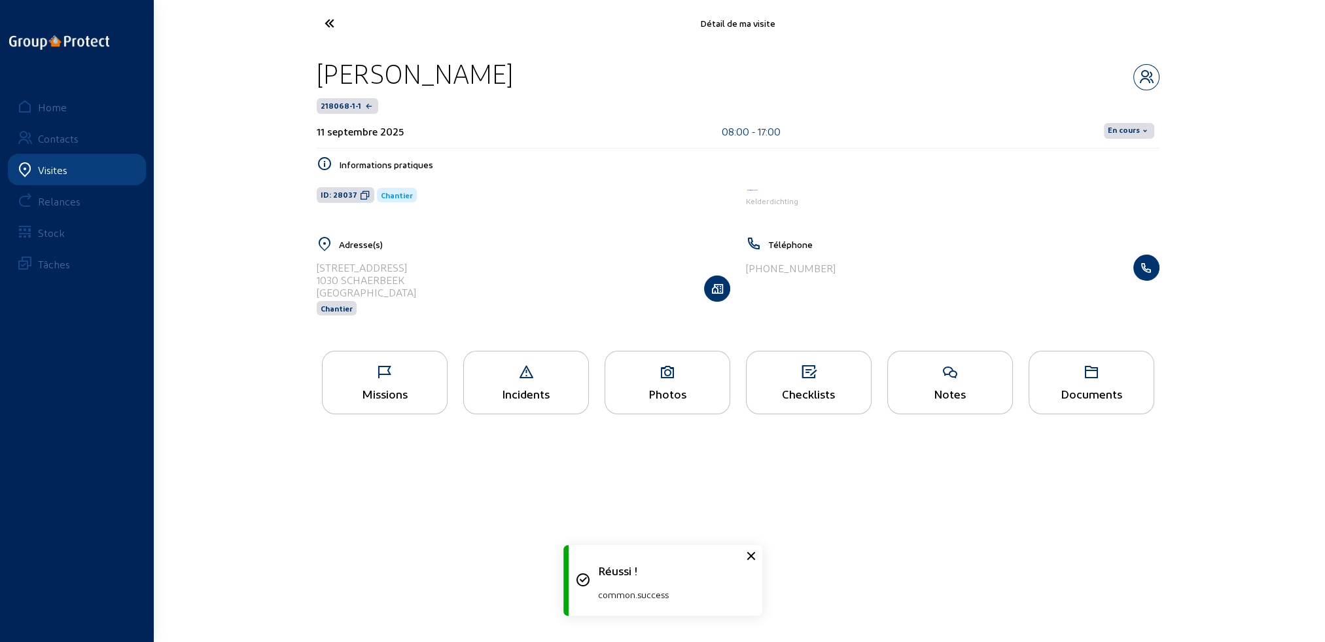
click at [1125, 127] on span "En cours" at bounding box center [1124, 131] width 32 height 10
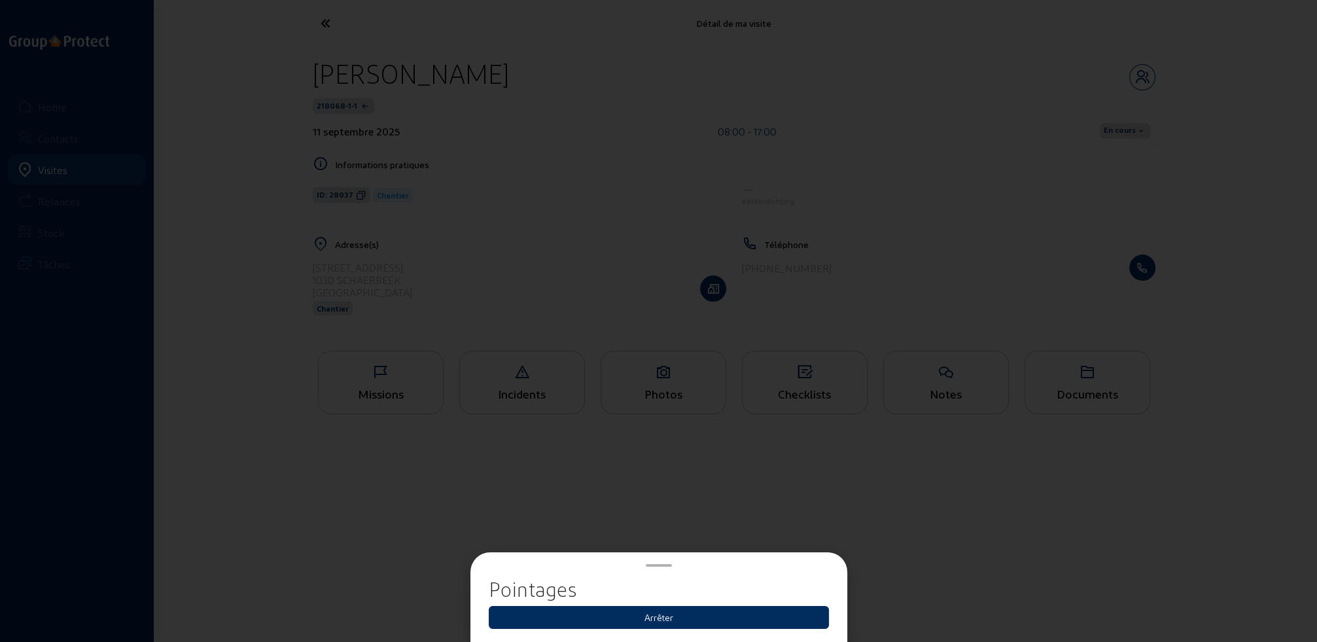
click at [656, 618] on button "Arrêter" at bounding box center [659, 617] width 340 height 23
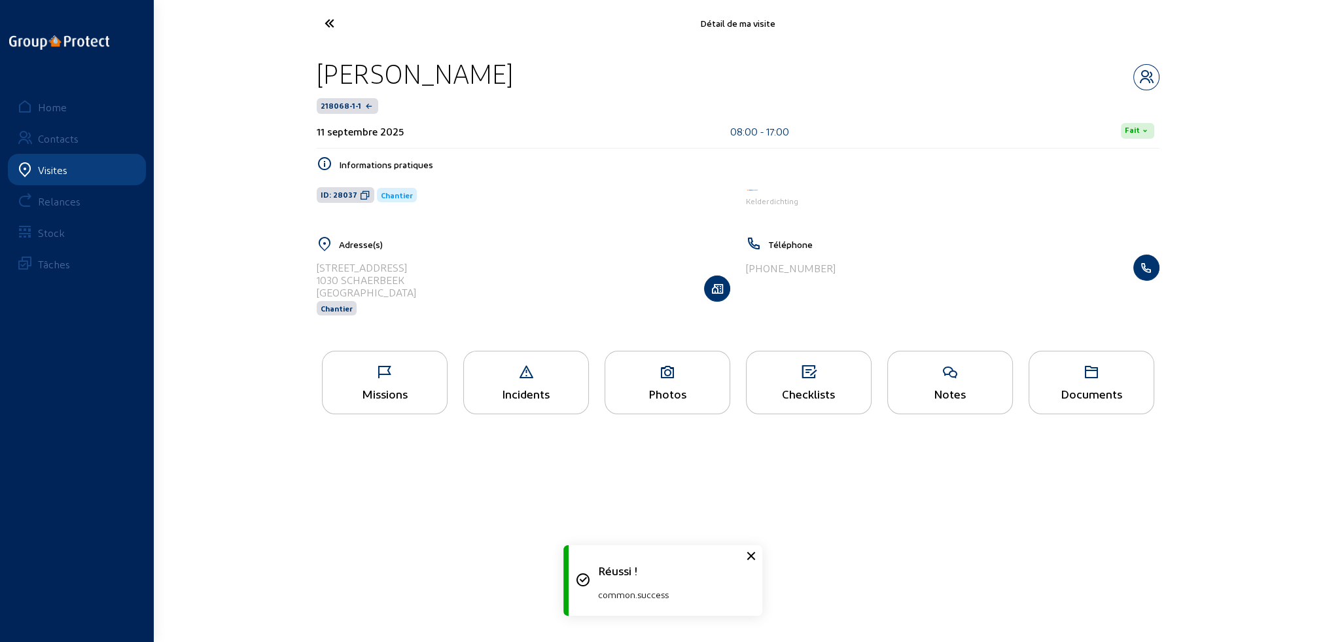
click at [326, 24] on icon at bounding box center [378, 23] width 120 height 23
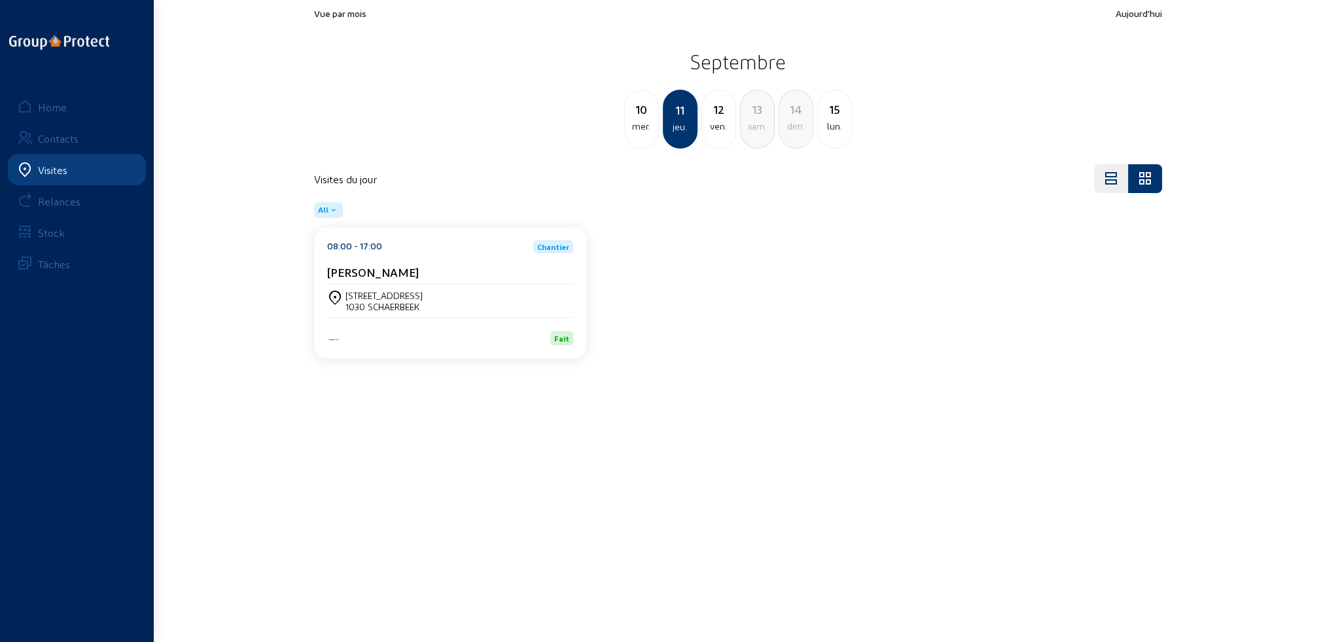
click at [653, 127] on div "mer." at bounding box center [641, 126] width 33 height 16
click at [417, 306] on div "7040 Blaregnies" at bounding box center [383, 306] width 77 height 11
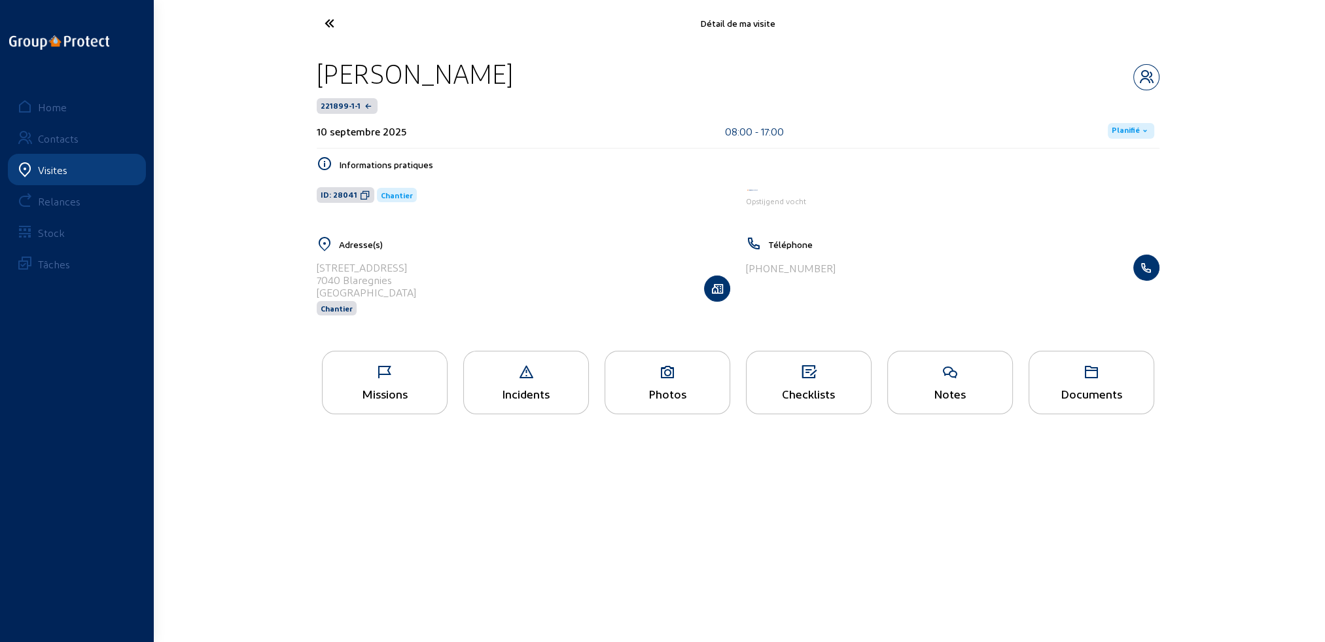
click at [411, 374] on icon at bounding box center [385, 372] width 124 height 16
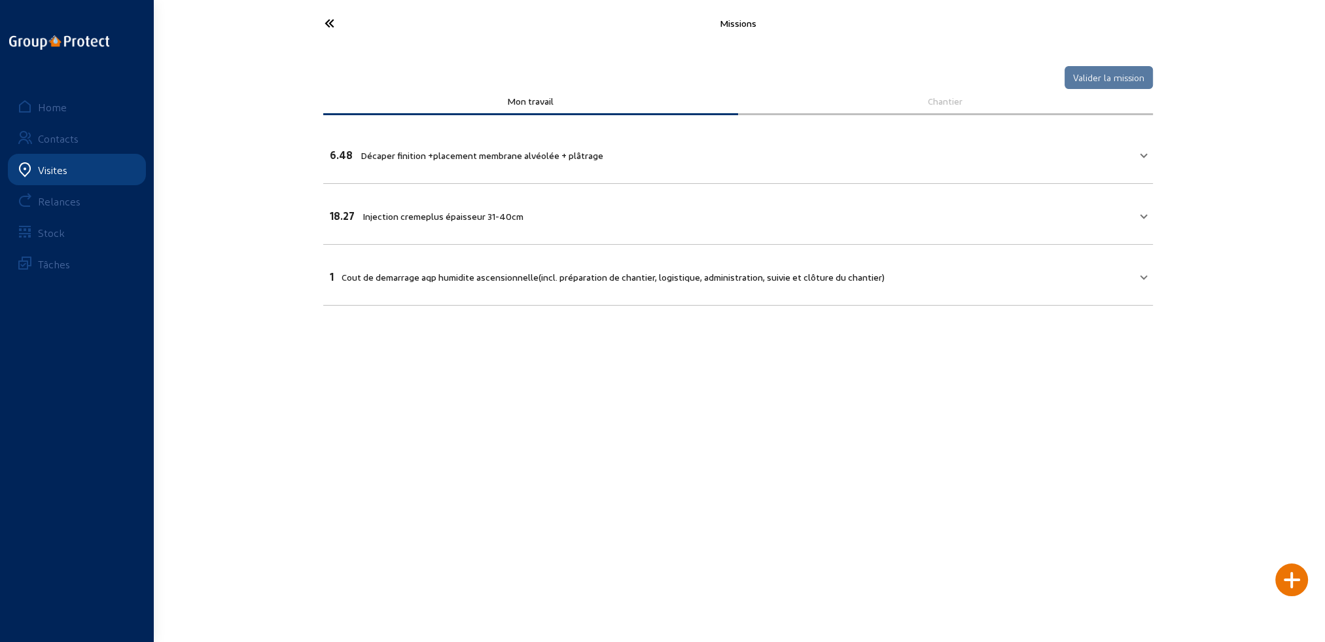
click at [459, 150] on span "Décaper finition +placement membrane alvéolée + plâtrage" at bounding box center [481, 155] width 243 height 11
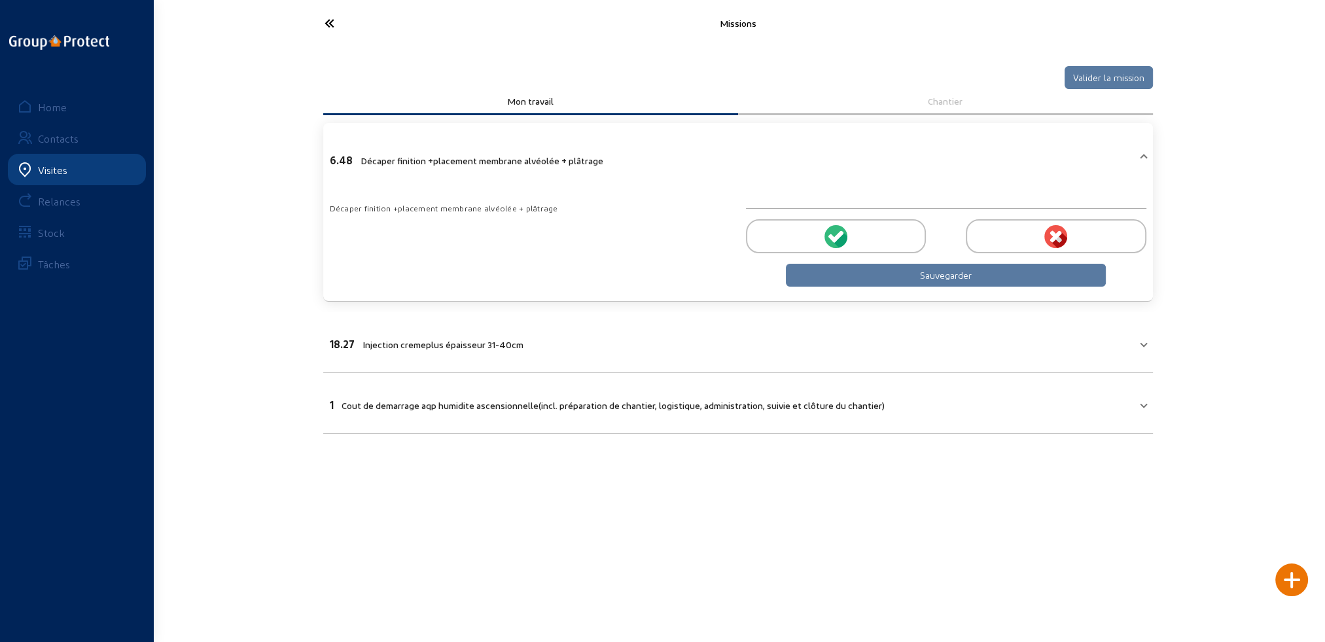
click at [856, 235] on div at bounding box center [836, 236] width 180 height 34
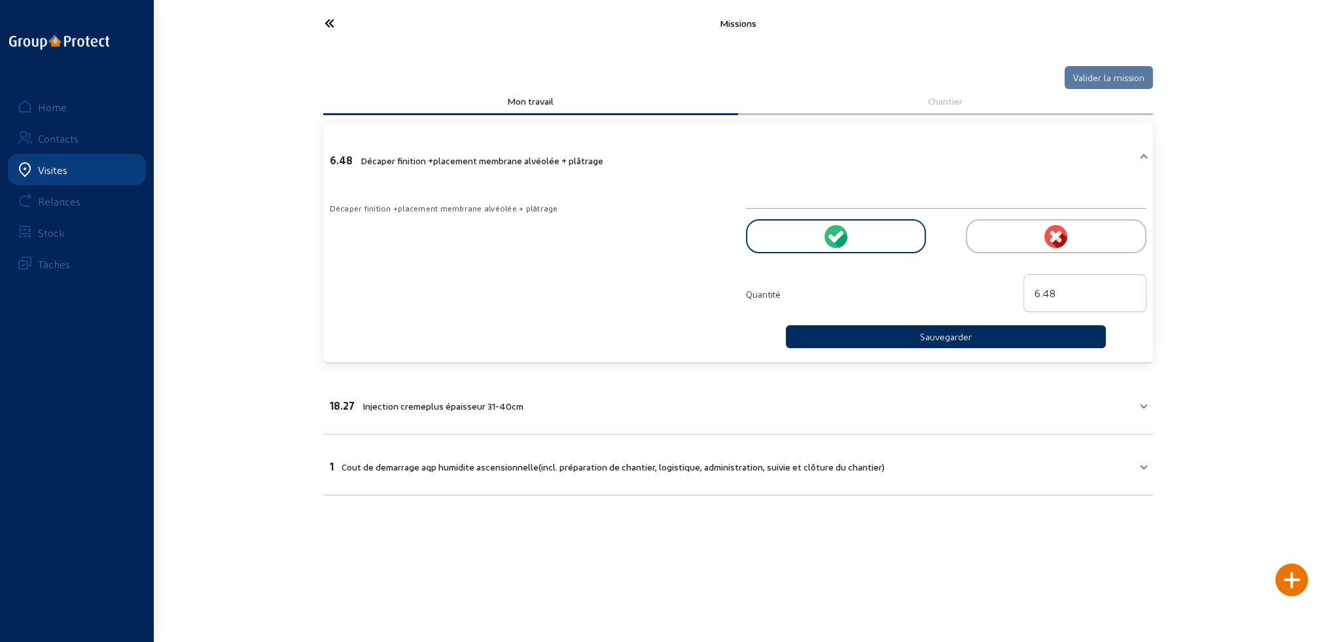
click at [916, 336] on button "Sauvegarder" at bounding box center [946, 336] width 321 height 23
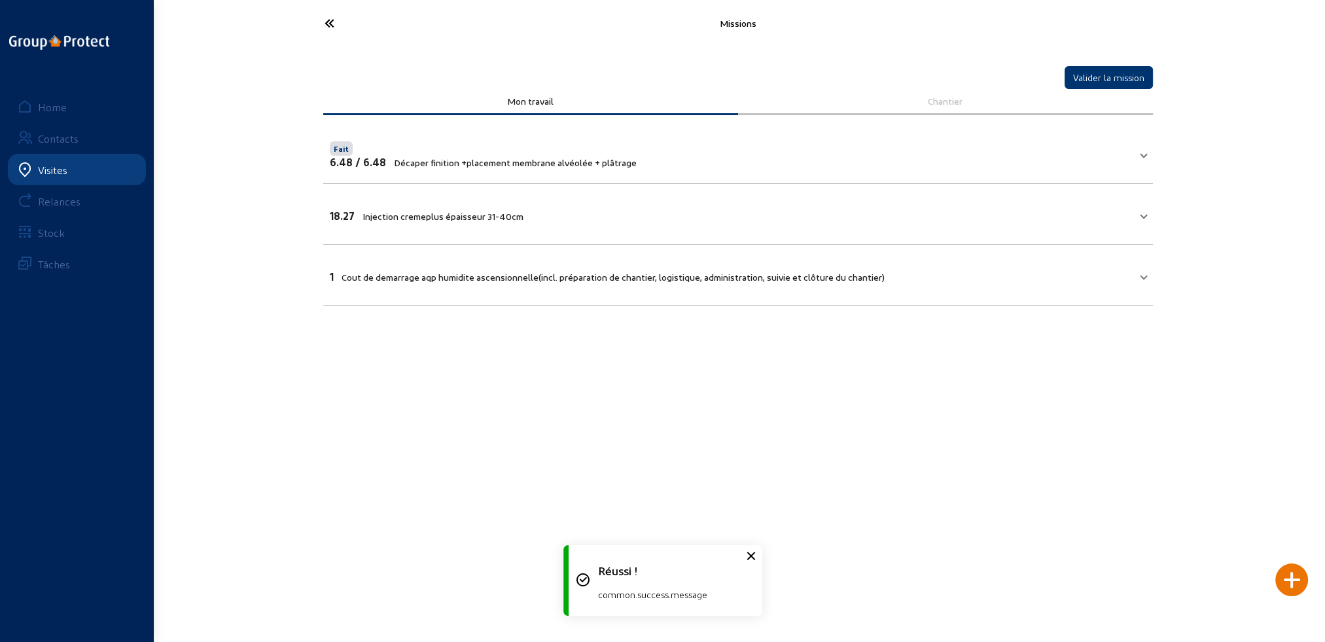
click at [581, 226] on mat-expansion-panel-header "18.27 Injection cremeplus épaisseur 31-40cm" at bounding box center [738, 214] width 830 height 44
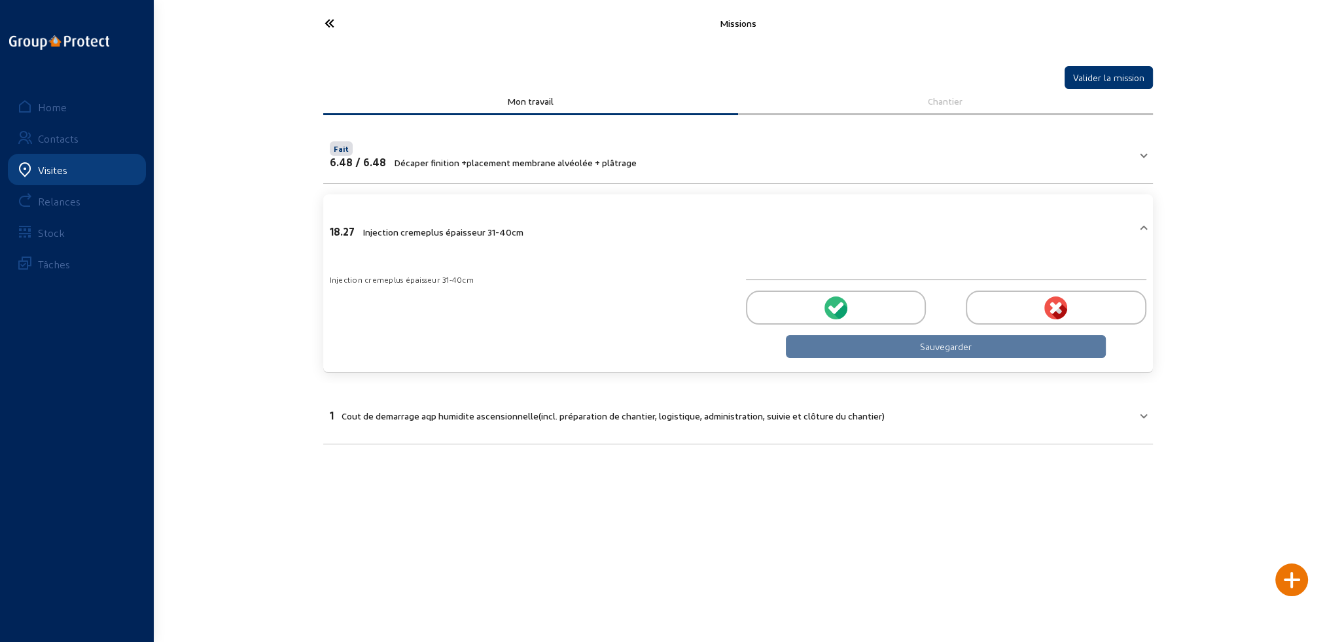
click at [854, 308] on div at bounding box center [836, 307] width 180 height 34
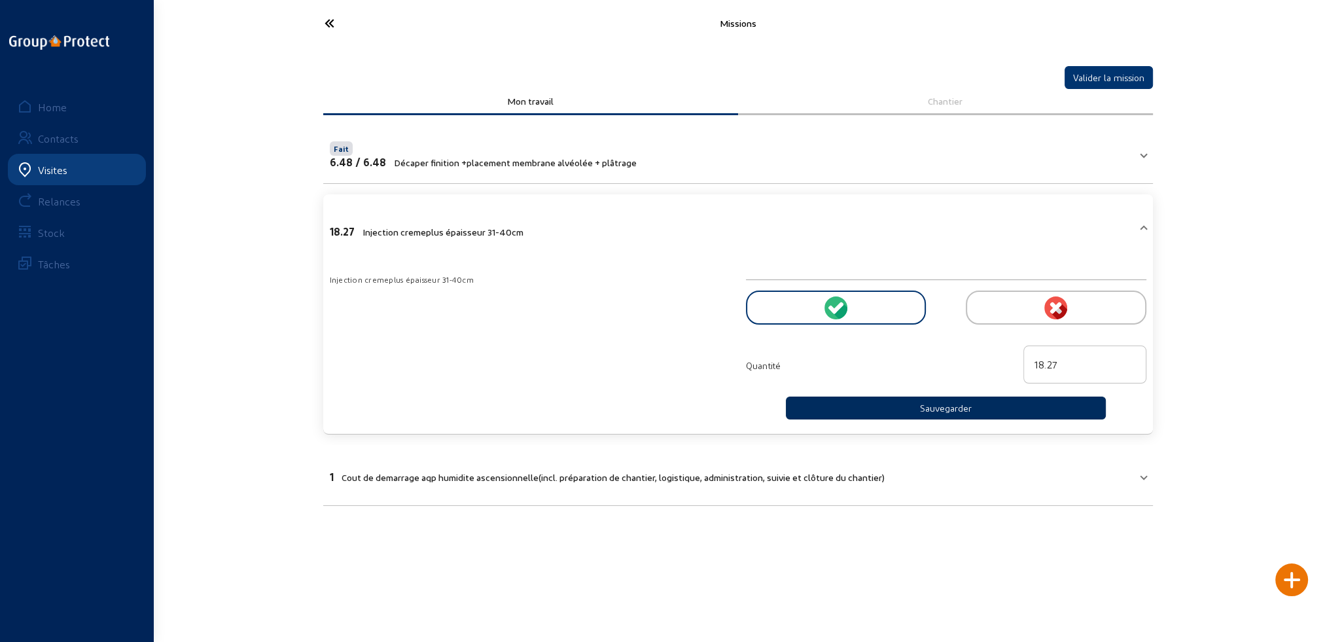
click at [936, 402] on button "Sauvegarder" at bounding box center [946, 407] width 321 height 23
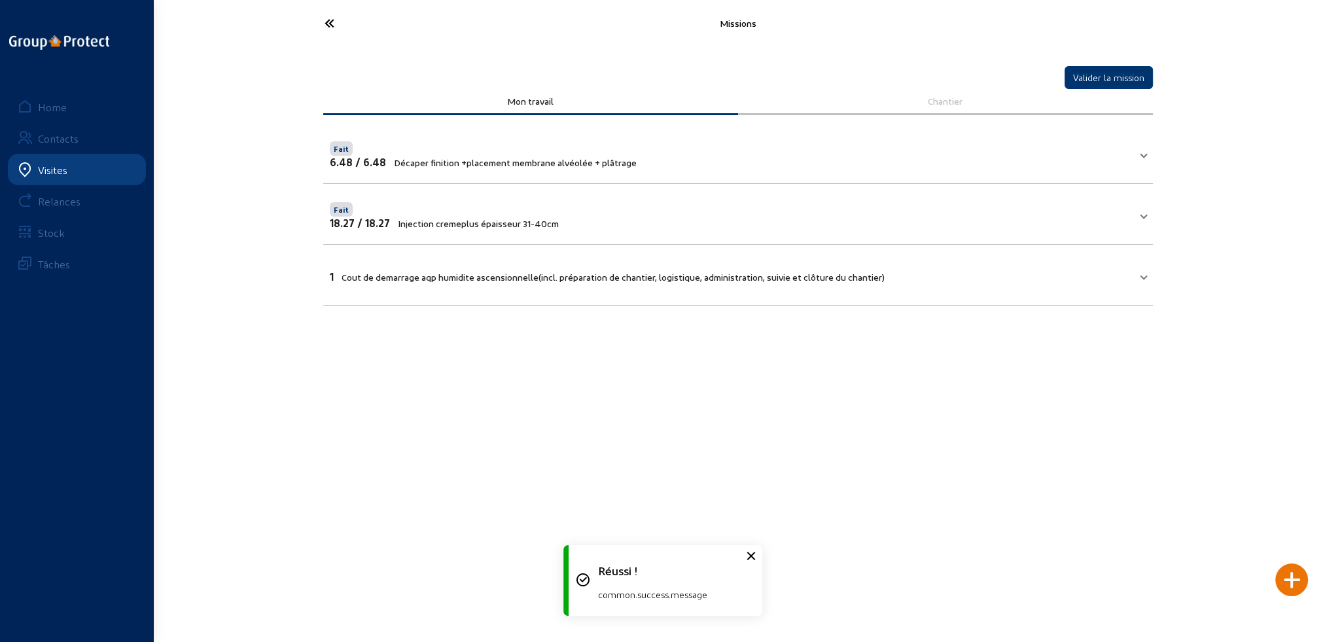
click at [628, 272] on span "Cout de demarrage aqp humidite ascensionnelle(incl. préparation de chantier, lo…" at bounding box center [612, 276] width 543 height 11
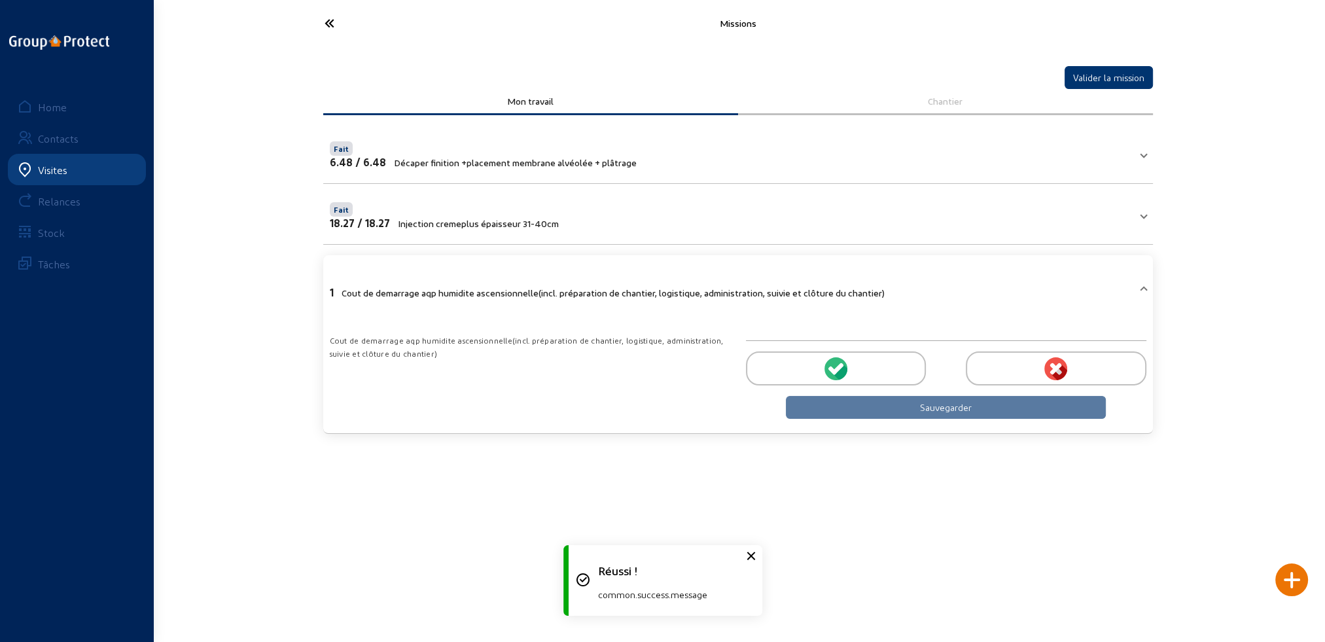
click at [849, 369] on div at bounding box center [836, 368] width 180 height 34
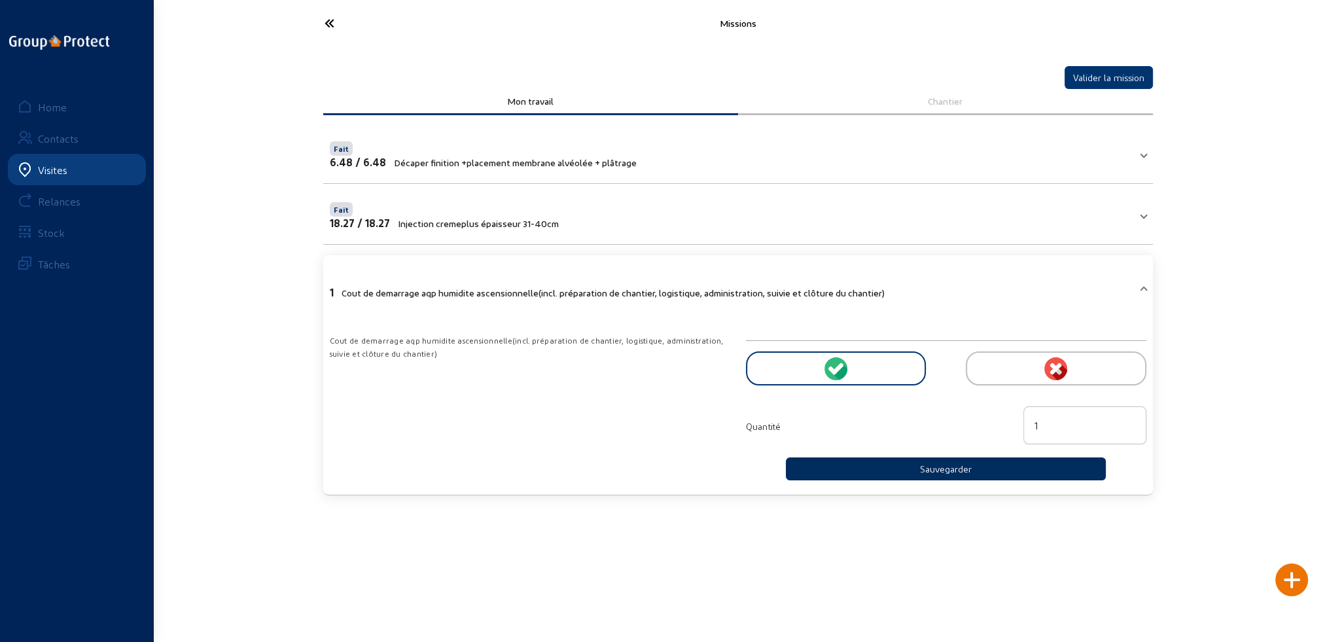
click at [909, 467] on button "Sauvegarder" at bounding box center [946, 468] width 321 height 23
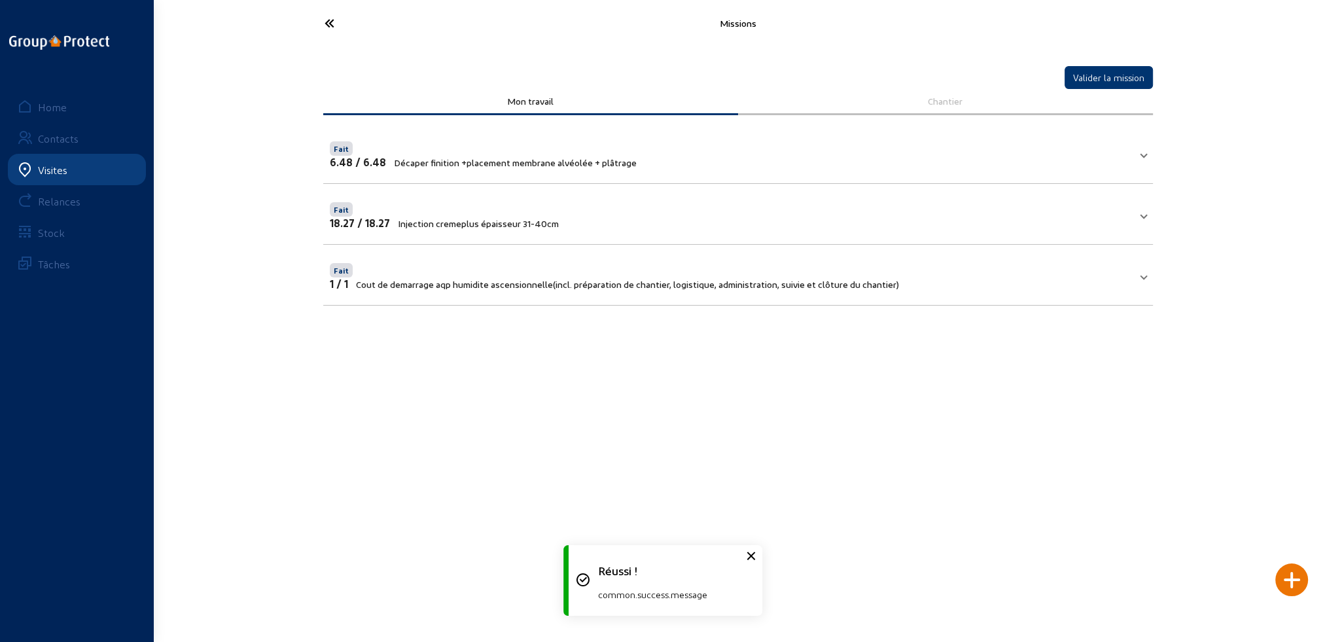
click at [331, 21] on icon at bounding box center [378, 23] width 120 height 23
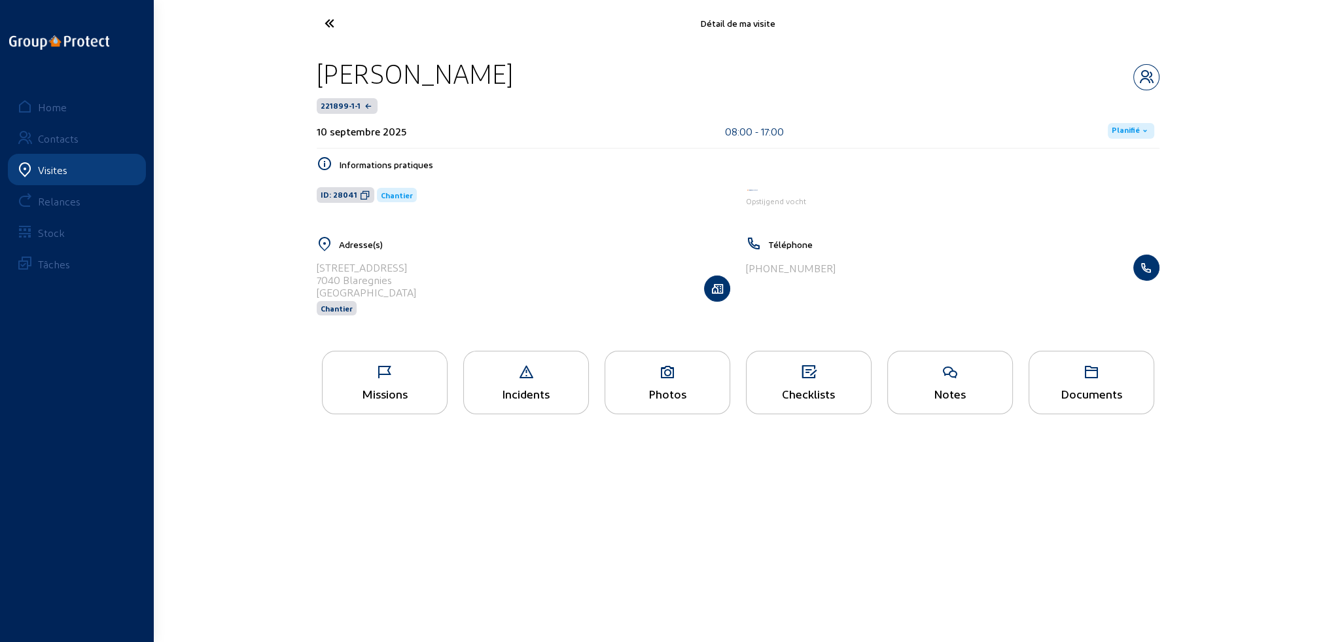
click at [349, 385] on div "Missions" at bounding box center [385, 382] width 126 height 63
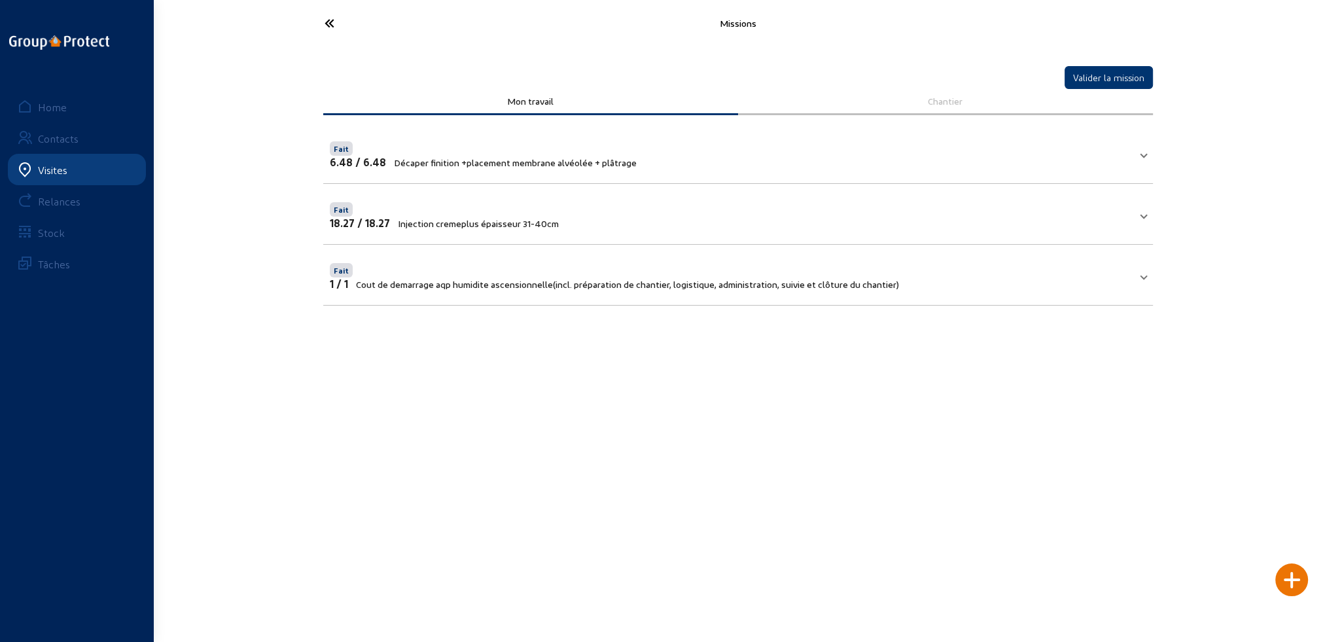
click at [1293, 580] on div at bounding box center [1291, 579] width 33 height 33
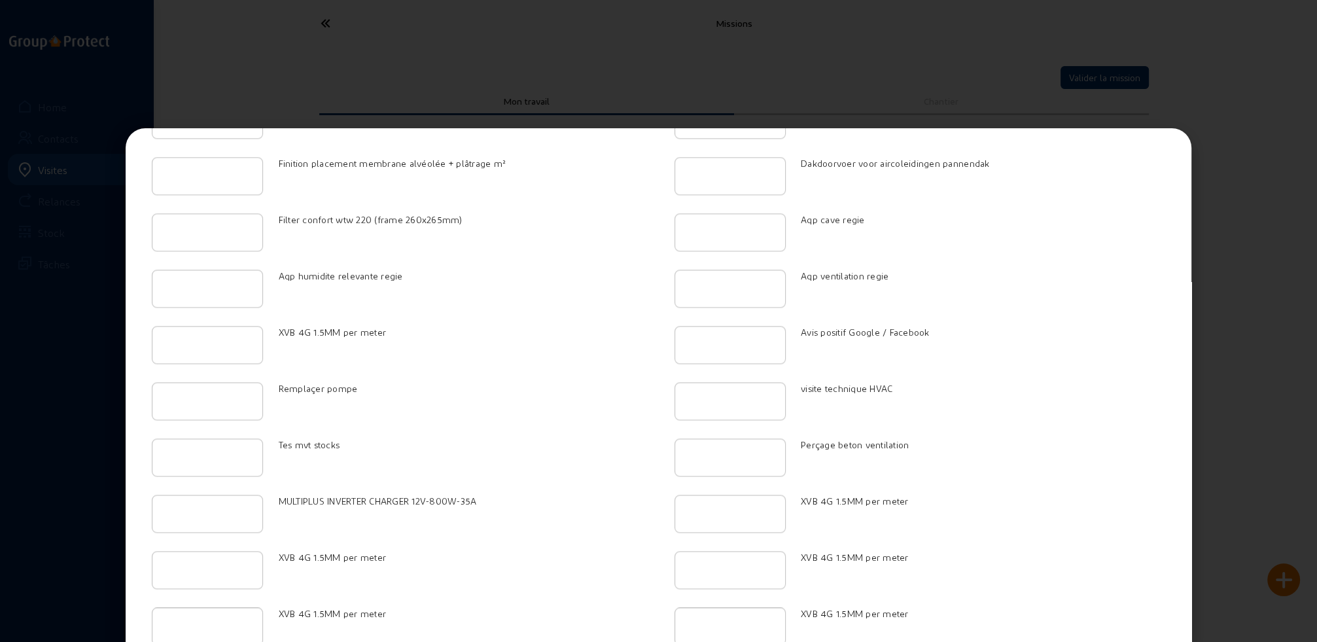
scroll to position [2255, 0]
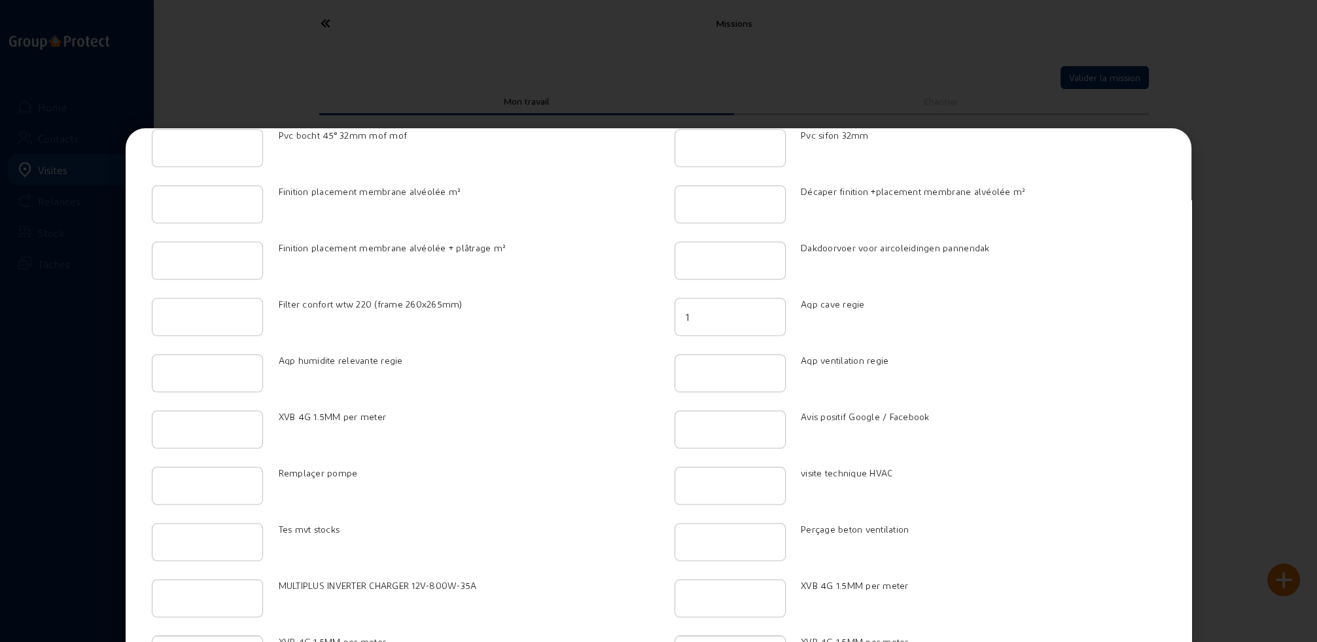
click at [765, 309] on input "1" at bounding box center [730, 317] width 89 height 16
click at [765, 309] on input "2" at bounding box center [730, 317] width 89 height 16
click at [765, 309] on input "3" at bounding box center [730, 317] width 89 height 16
type input "4"
click at [765, 309] on input "4" at bounding box center [730, 317] width 89 height 16
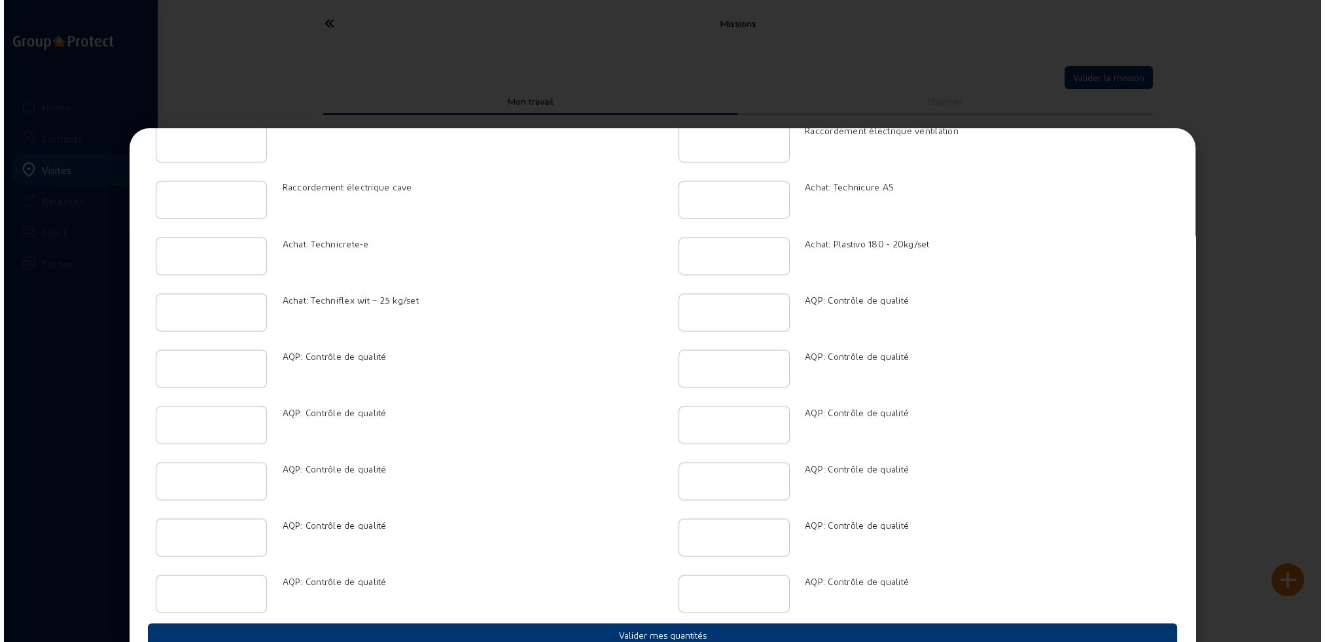
scroll to position [3216, 0]
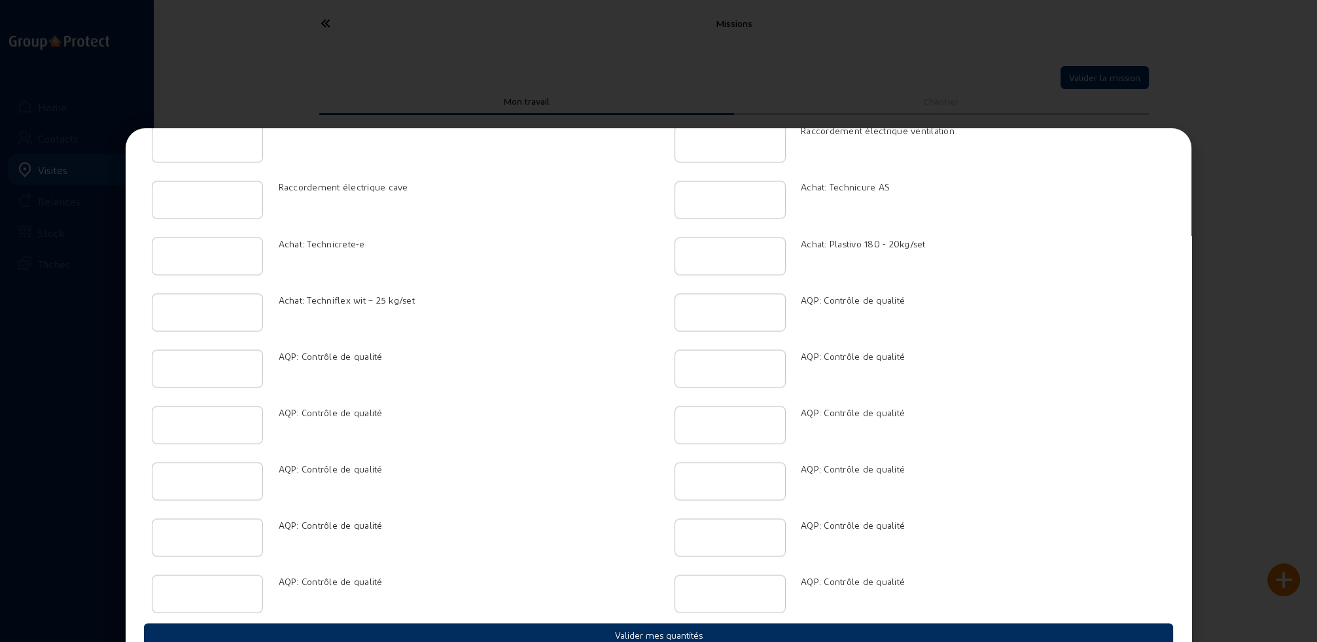
click at [657, 623] on button "Valider mes quantités" at bounding box center [658, 634] width 1029 height 23
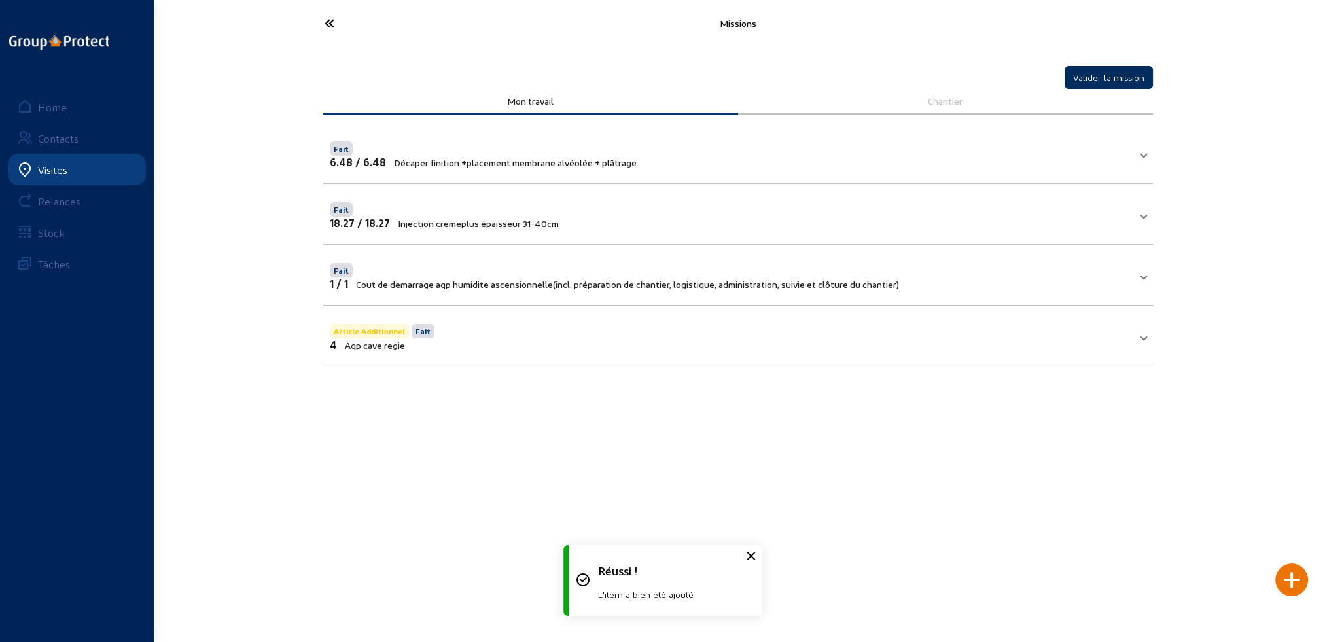
click at [1110, 79] on button "Valider la mission" at bounding box center [1108, 77] width 88 height 23
click at [328, 22] on icon at bounding box center [378, 23] width 120 height 23
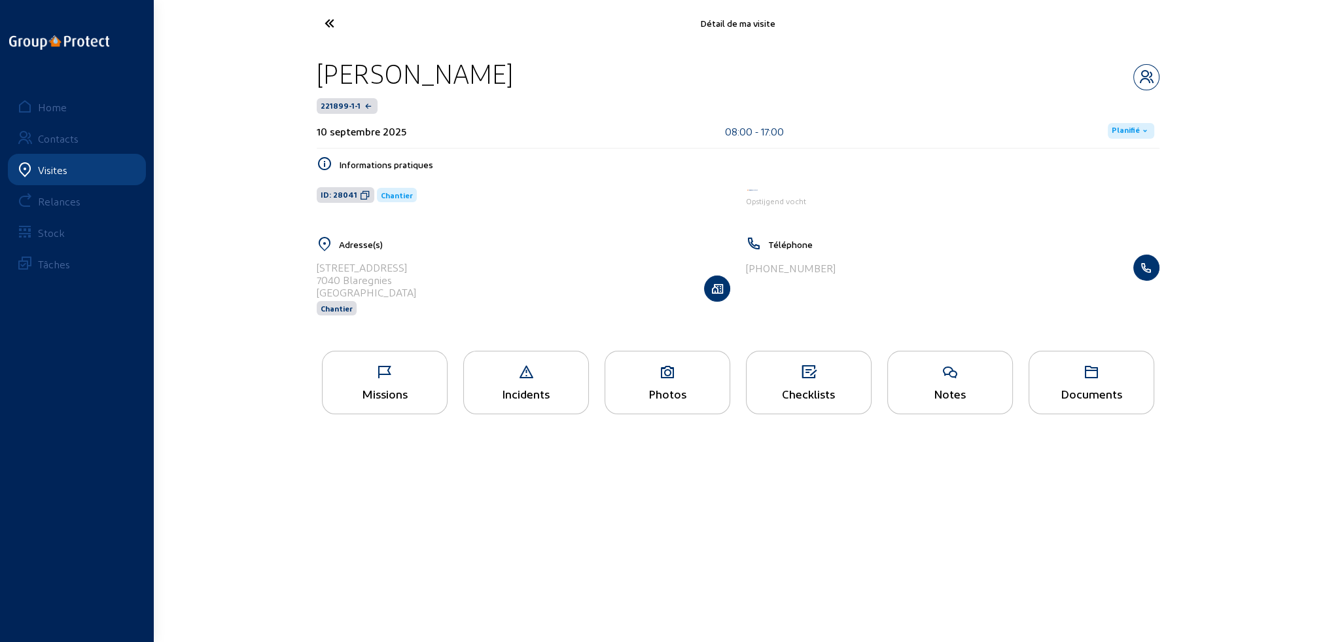
click at [1138, 126] on span "Planifié" at bounding box center [1125, 131] width 28 height 10
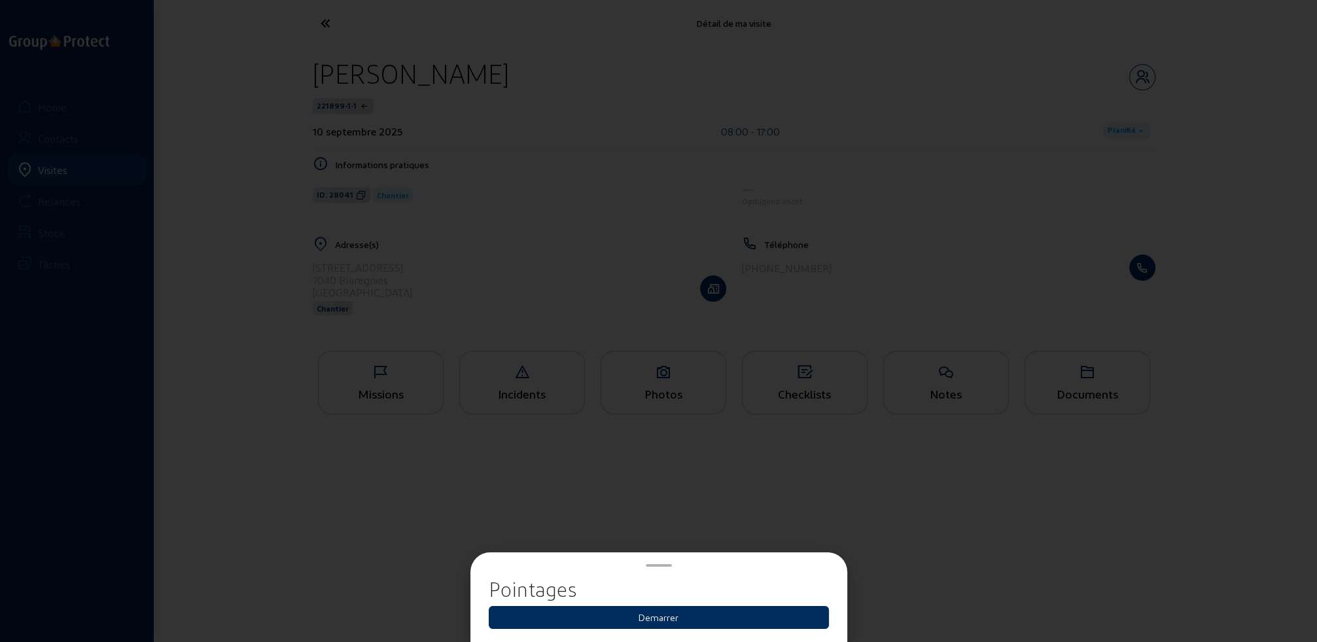
click at [667, 616] on button "Demarrer" at bounding box center [659, 617] width 340 height 23
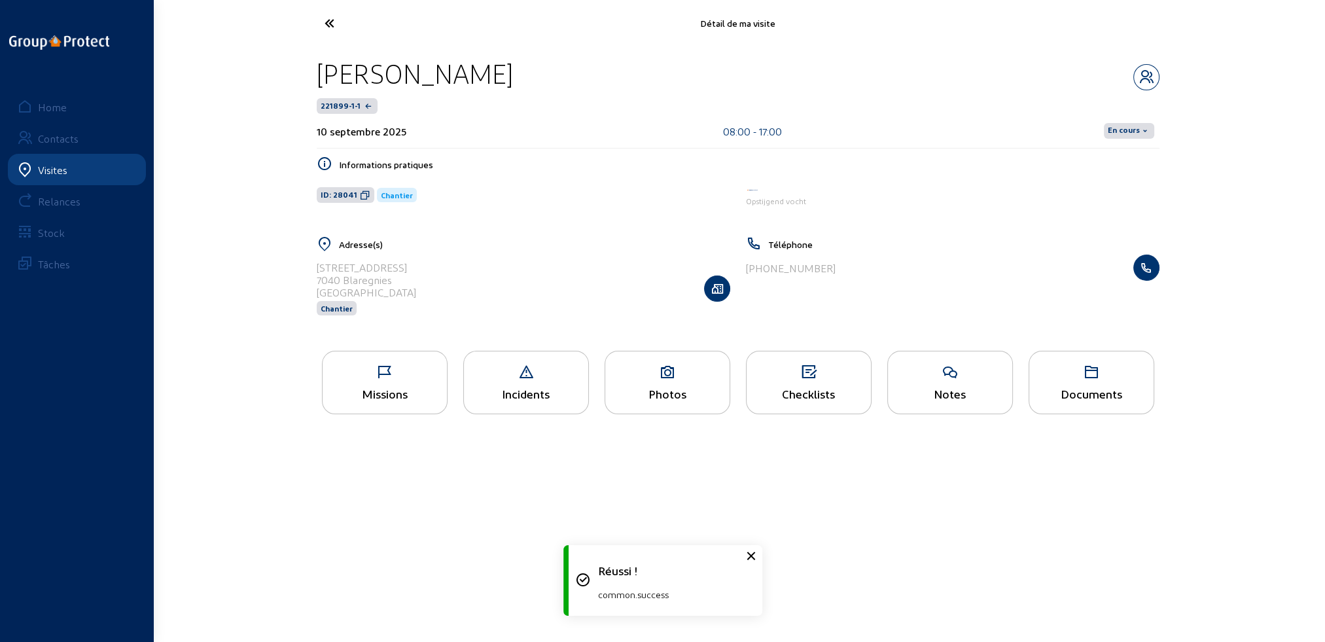
click at [1127, 135] on span "En cours" at bounding box center [1124, 131] width 32 height 10
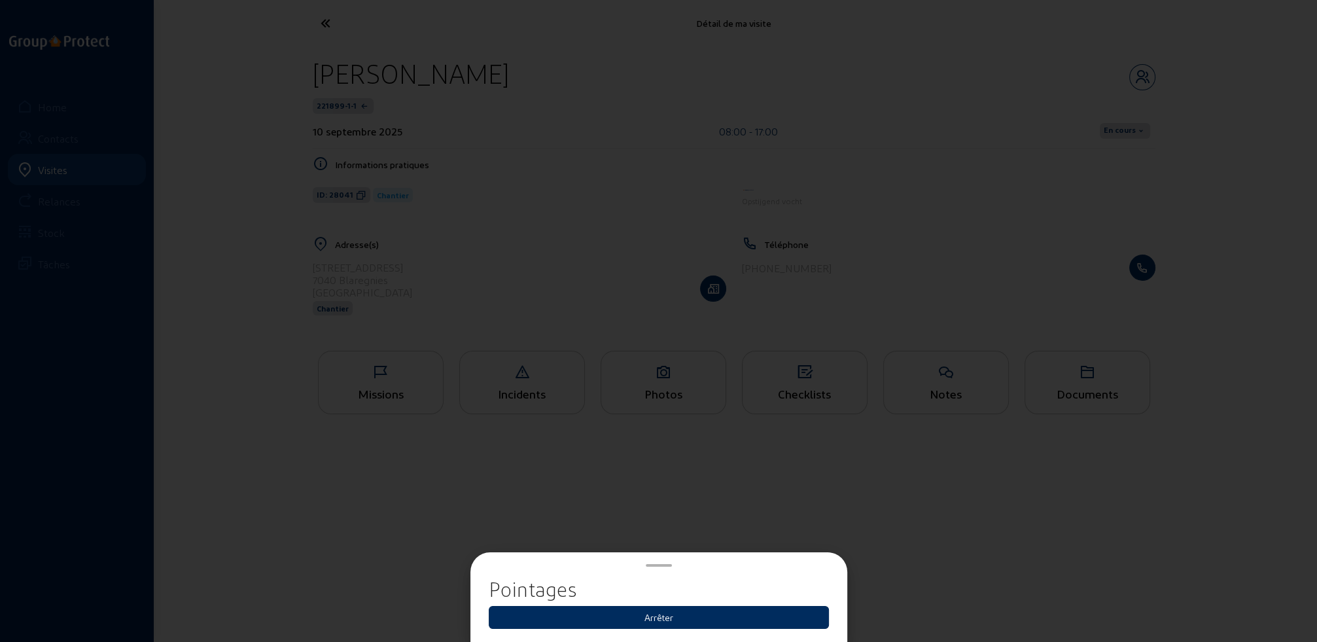
click at [655, 618] on button "Arrêter" at bounding box center [659, 617] width 340 height 23
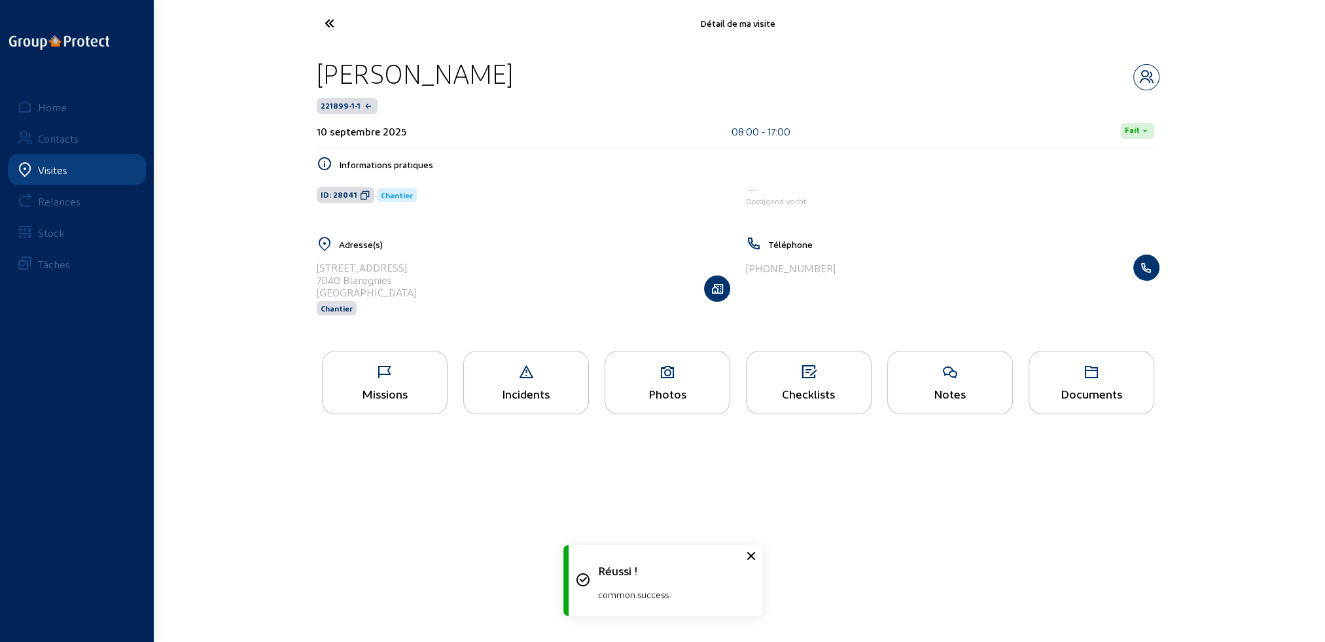
click at [331, 23] on icon at bounding box center [378, 23] width 120 height 23
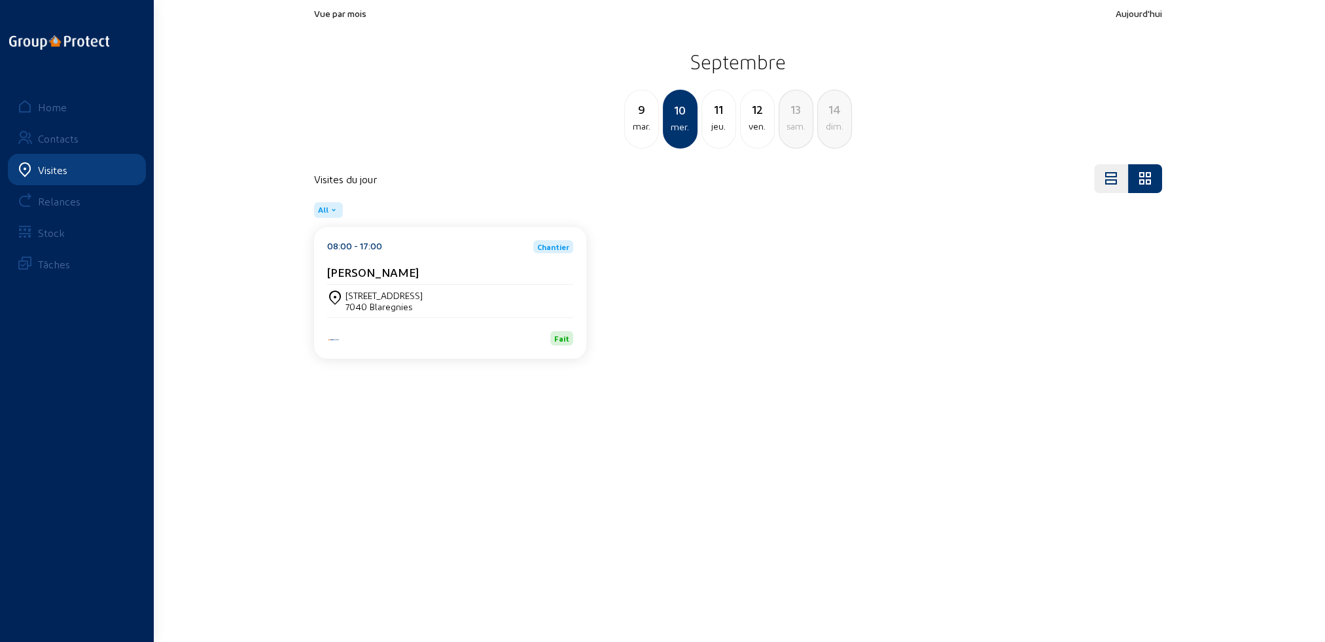
click at [641, 122] on div "mar." at bounding box center [641, 126] width 33 height 16
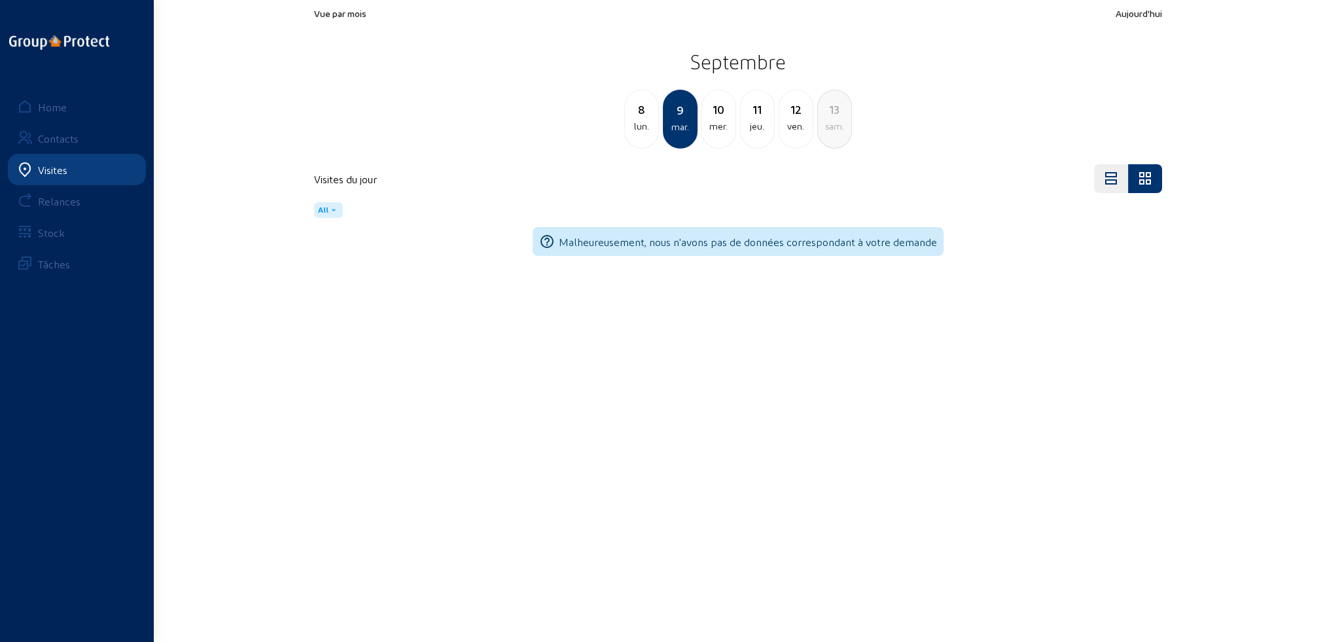
click at [641, 122] on div "lun." at bounding box center [641, 126] width 33 height 16
